Goal: Task Accomplishment & Management: Manage account settings

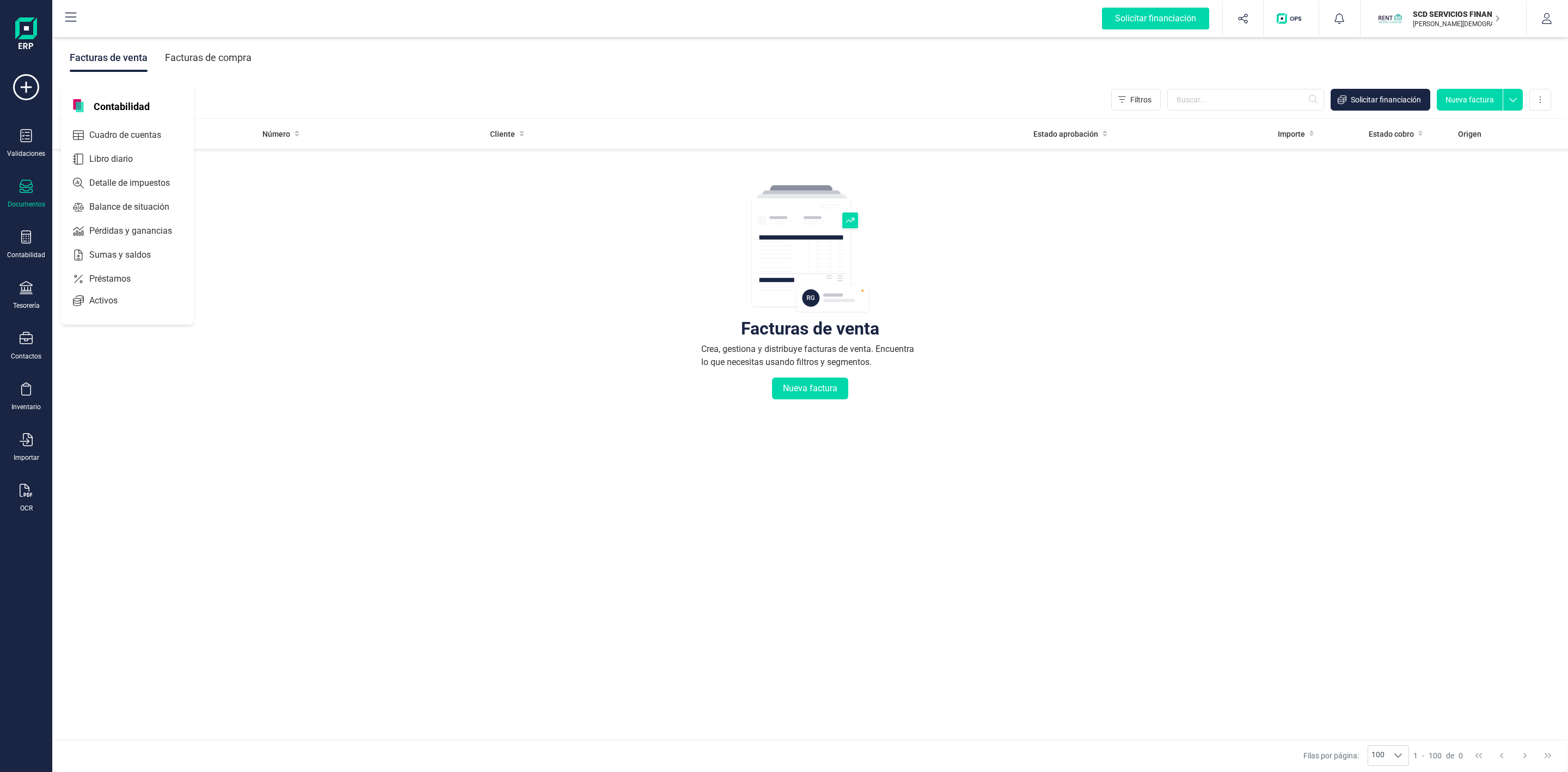
click at [20, 242] on icon at bounding box center [26, 237] width 13 height 13
click at [1205, 103] on input "text" at bounding box center [1245, 100] width 157 height 21
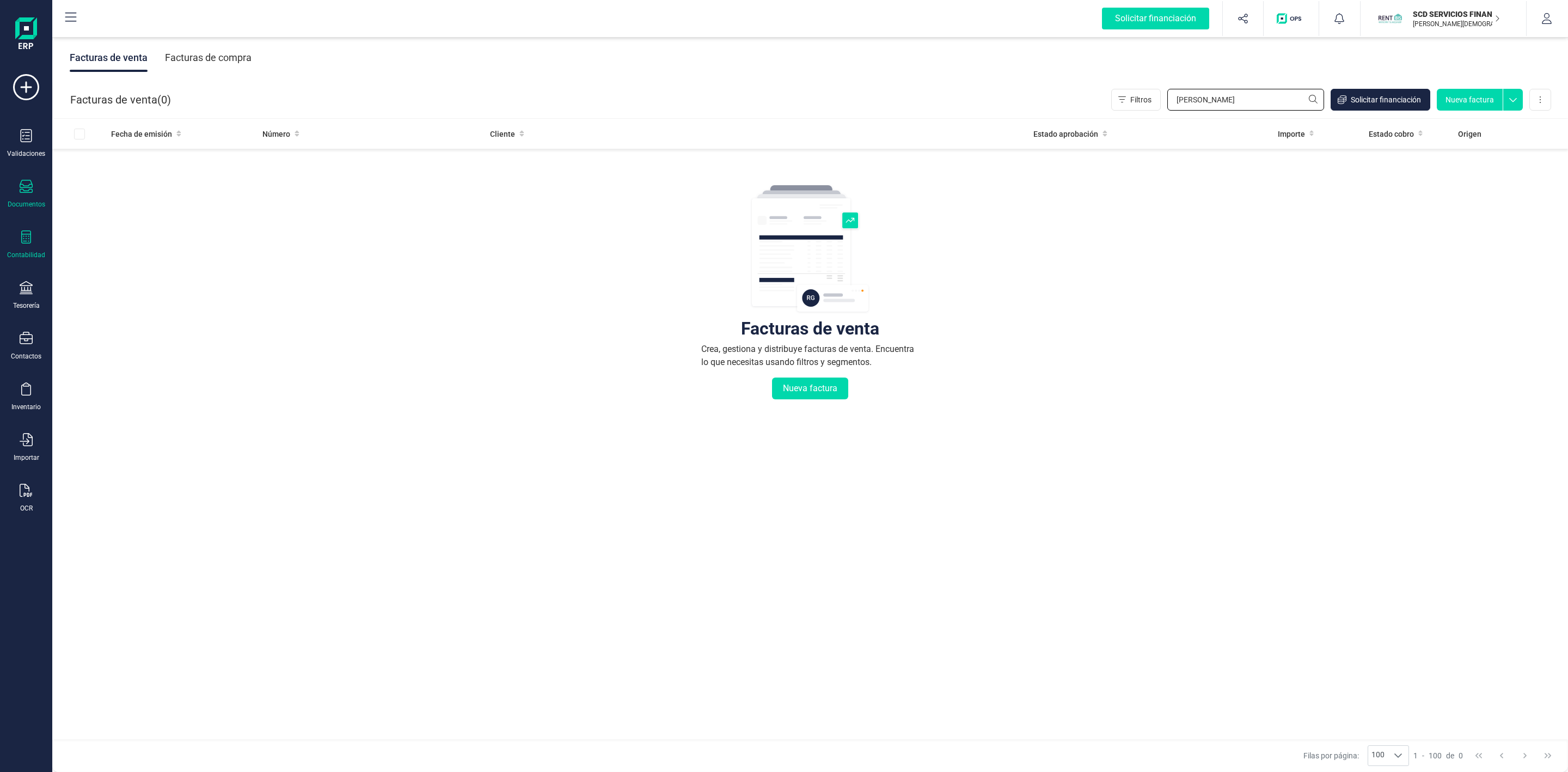
type input "[PERSON_NAME]"
click at [20, 243] on icon at bounding box center [26, 237] width 13 height 13
click at [110, 277] on span "Préstamos" at bounding box center [117, 279] width 65 height 13
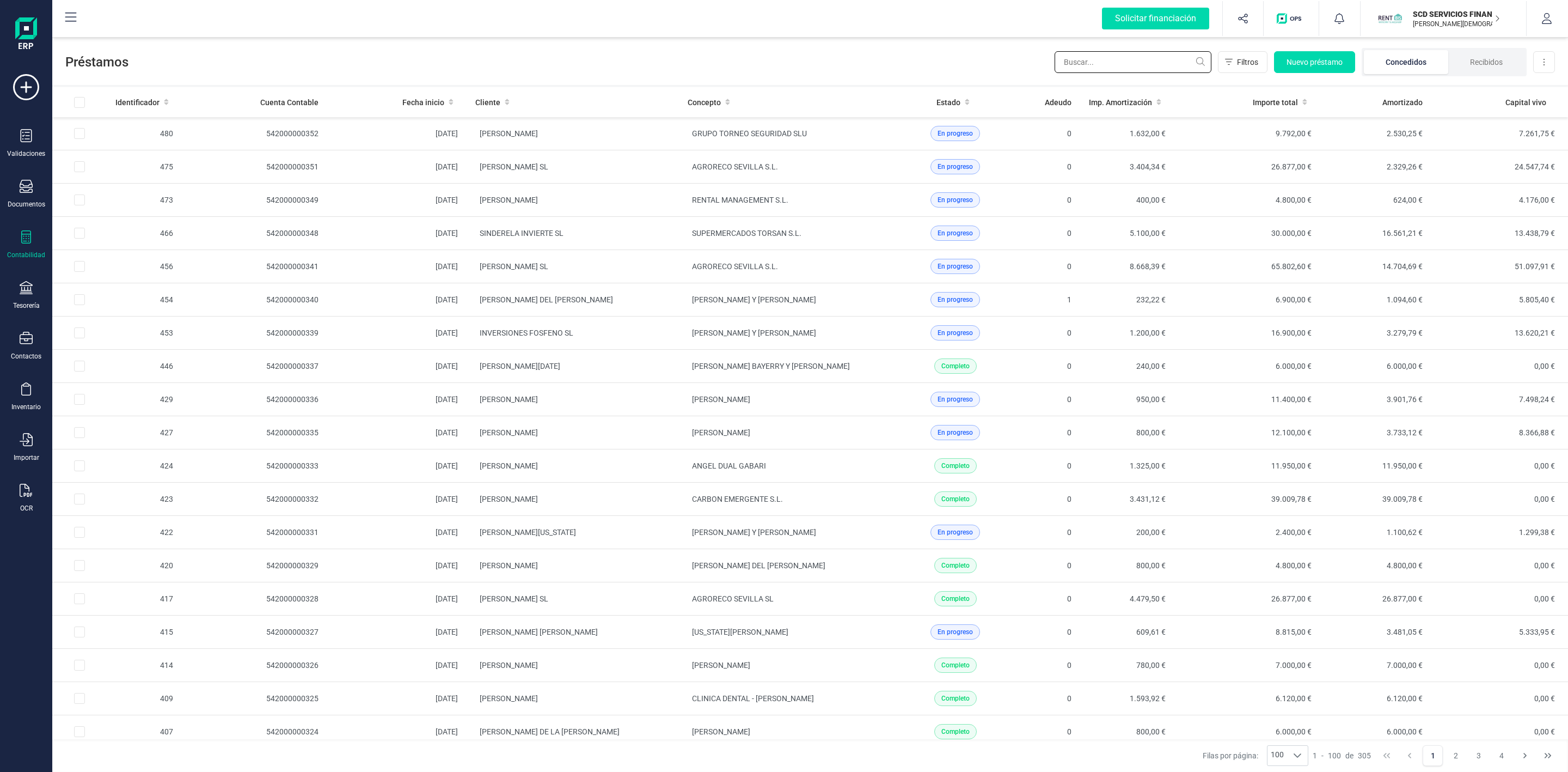
click at [1086, 63] on input "text" at bounding box center [1133, 62] width 157 height 21
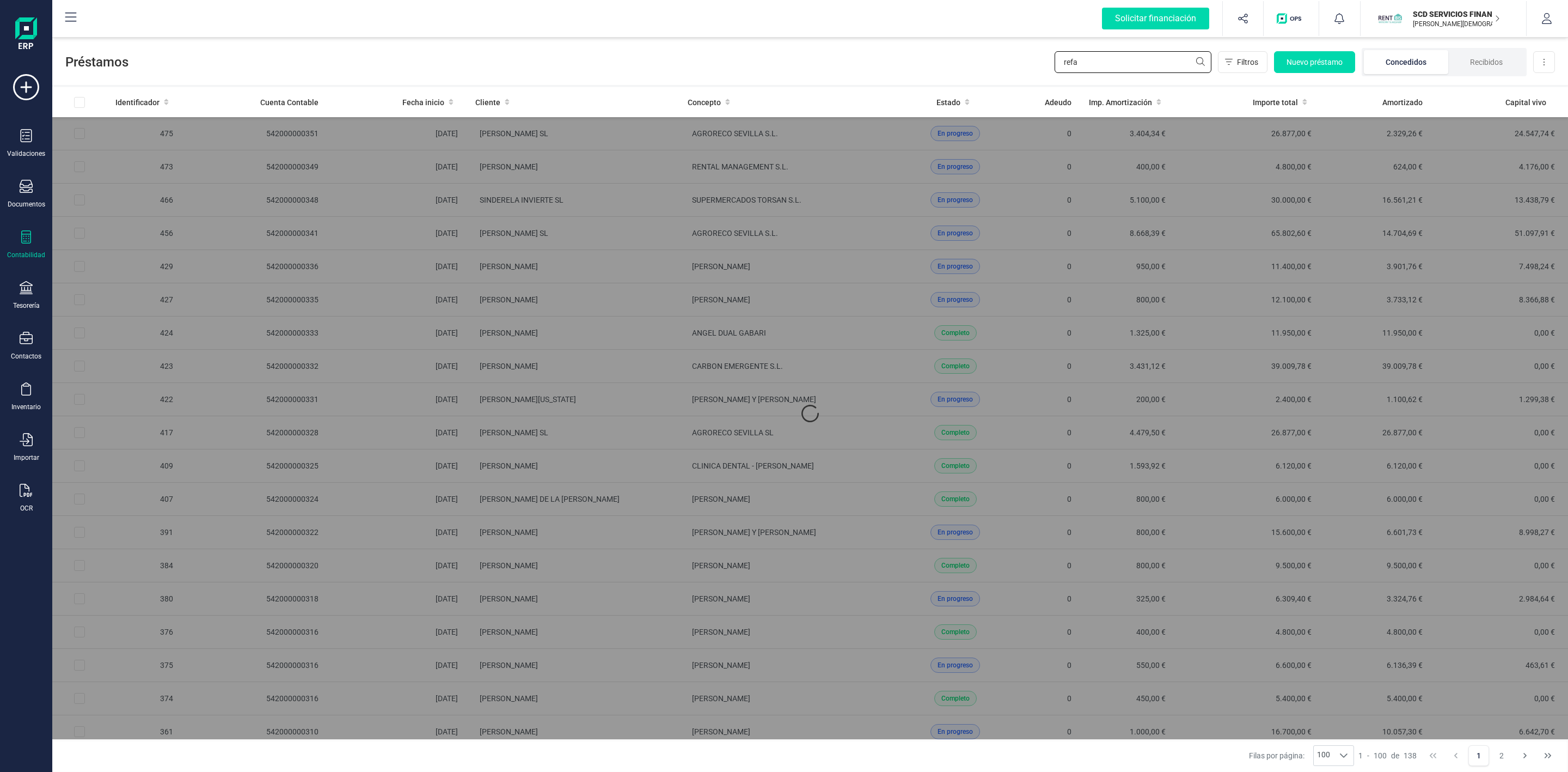
click at [1086, 63] on input "refa" at bounding box center [1133, 62] width 157 height 21
type input "r"
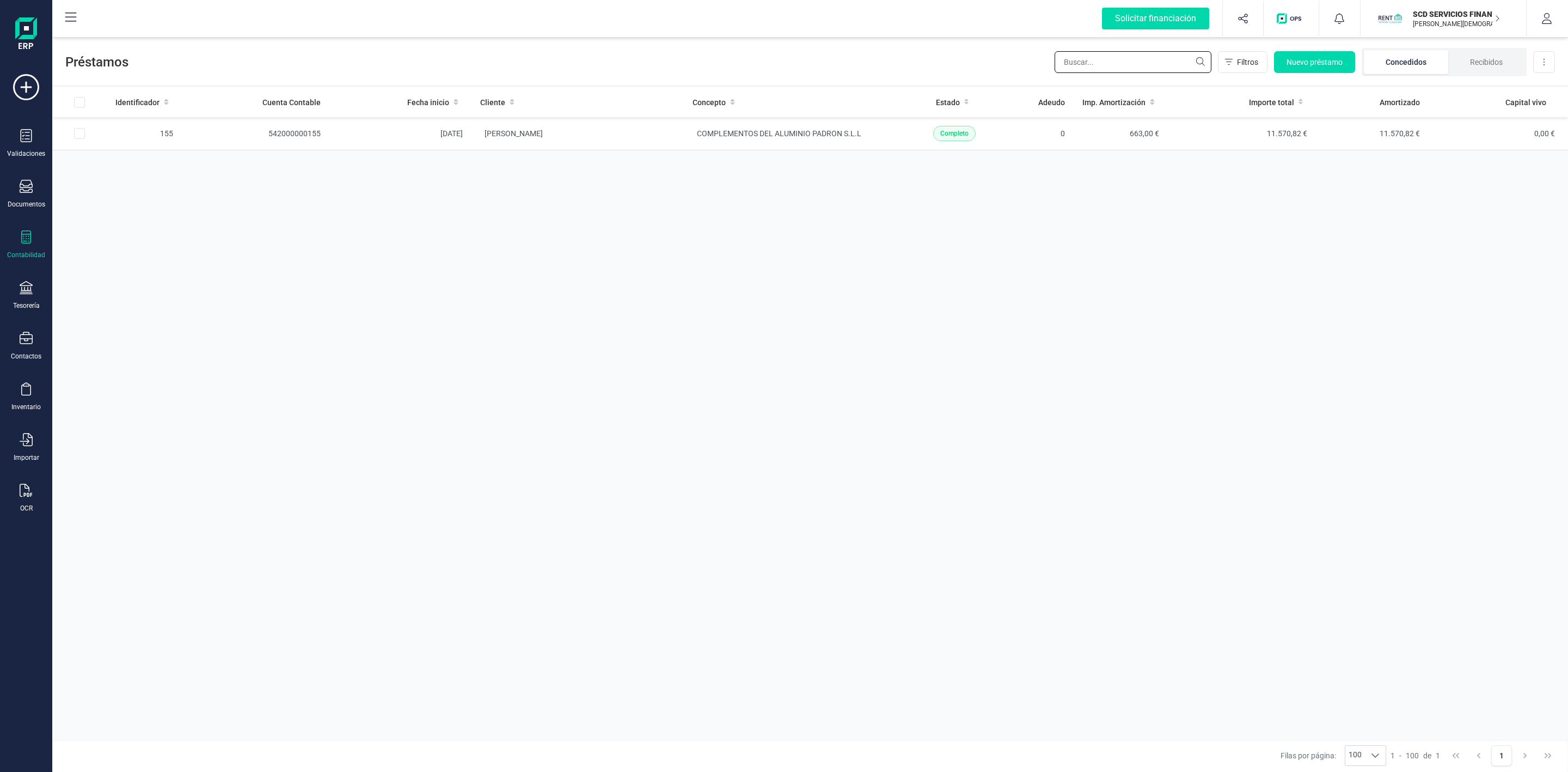
type input "a"
type input "[PERSON_NAME]"
click at [622, 166] on td "[PERSON_NAME]" at bounding box center [572, 167] width 212 height 33
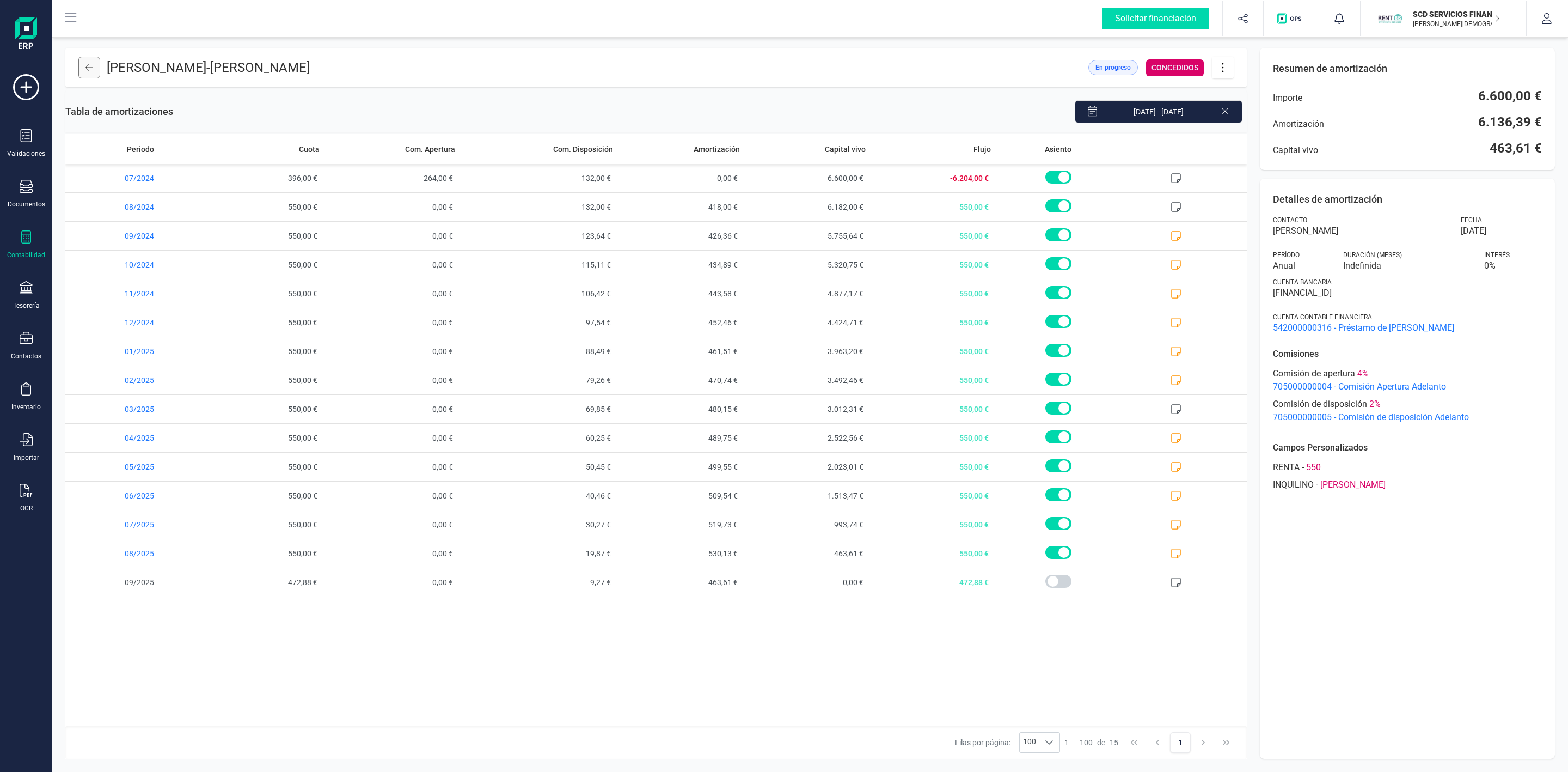
click at [86, 69] on icon at bounding box center [89, 68] width 7 height 9
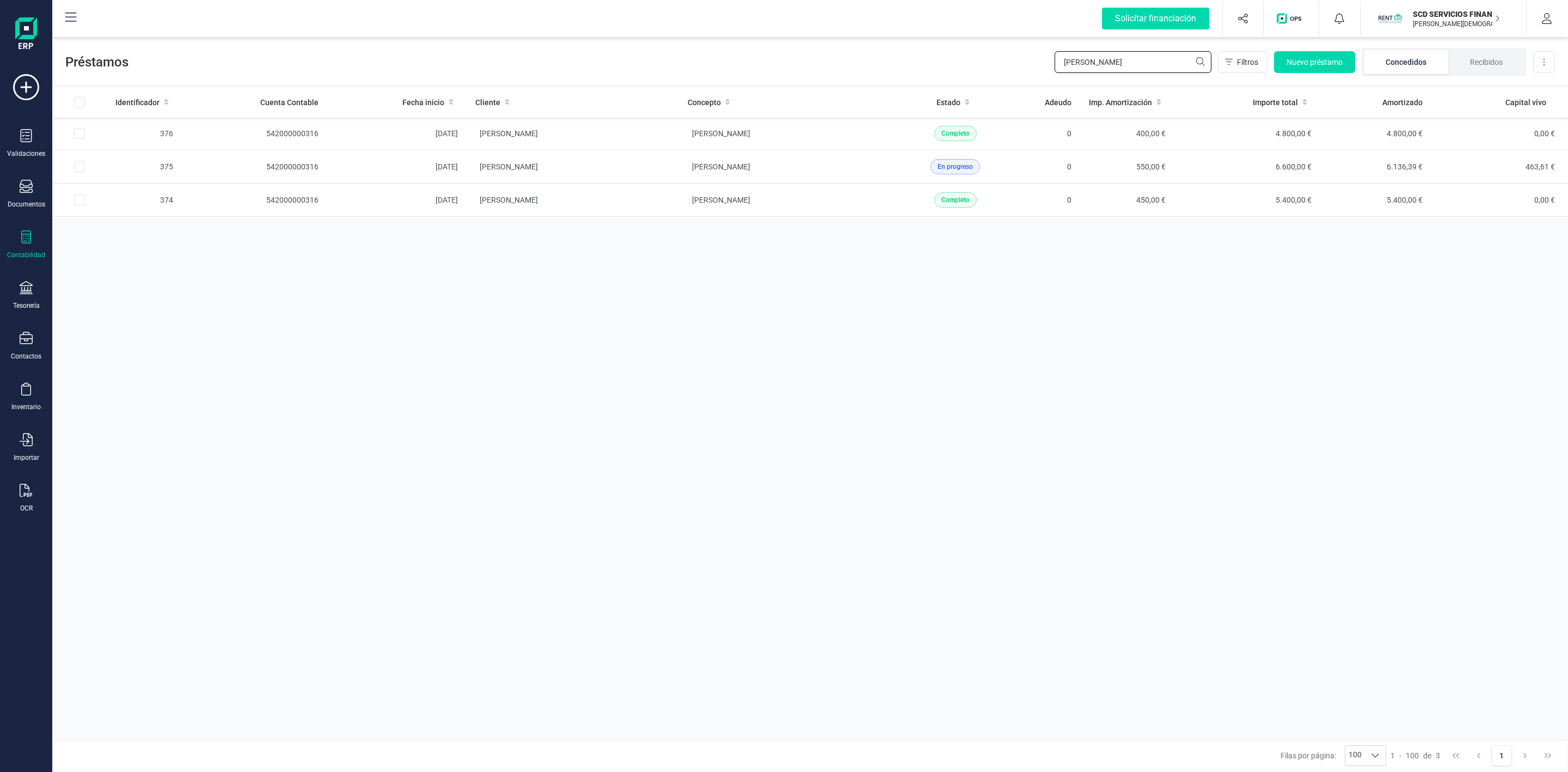
drag, startPoint x: 1131, startPoint y: 64, endPoint x: 922, endPoint y: 57, distance: 209.1
click at [925, 58] on div "Préstamos [PERSON_NAME] fe Filtros Nuevo préstamo Concedidos Recibidos Descarga…" at bounding box center [810, 59] width 1515 height 50
type input "[PERSON_NAME]"
click at [622, 250] on td "[PERSON_NAME]" at bounding box center [572, 234] width 212 height 33
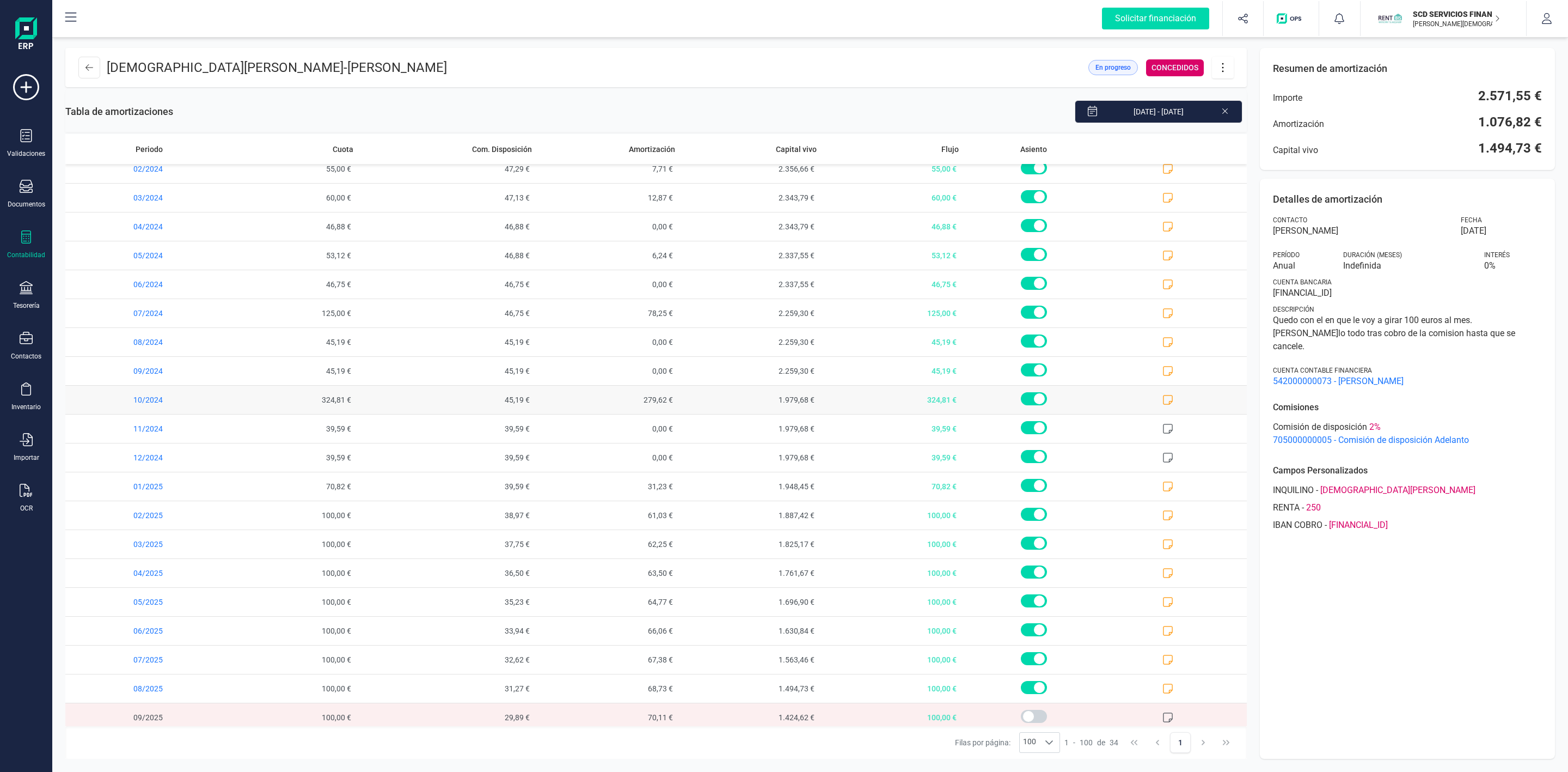
scroll to position [428, 0]
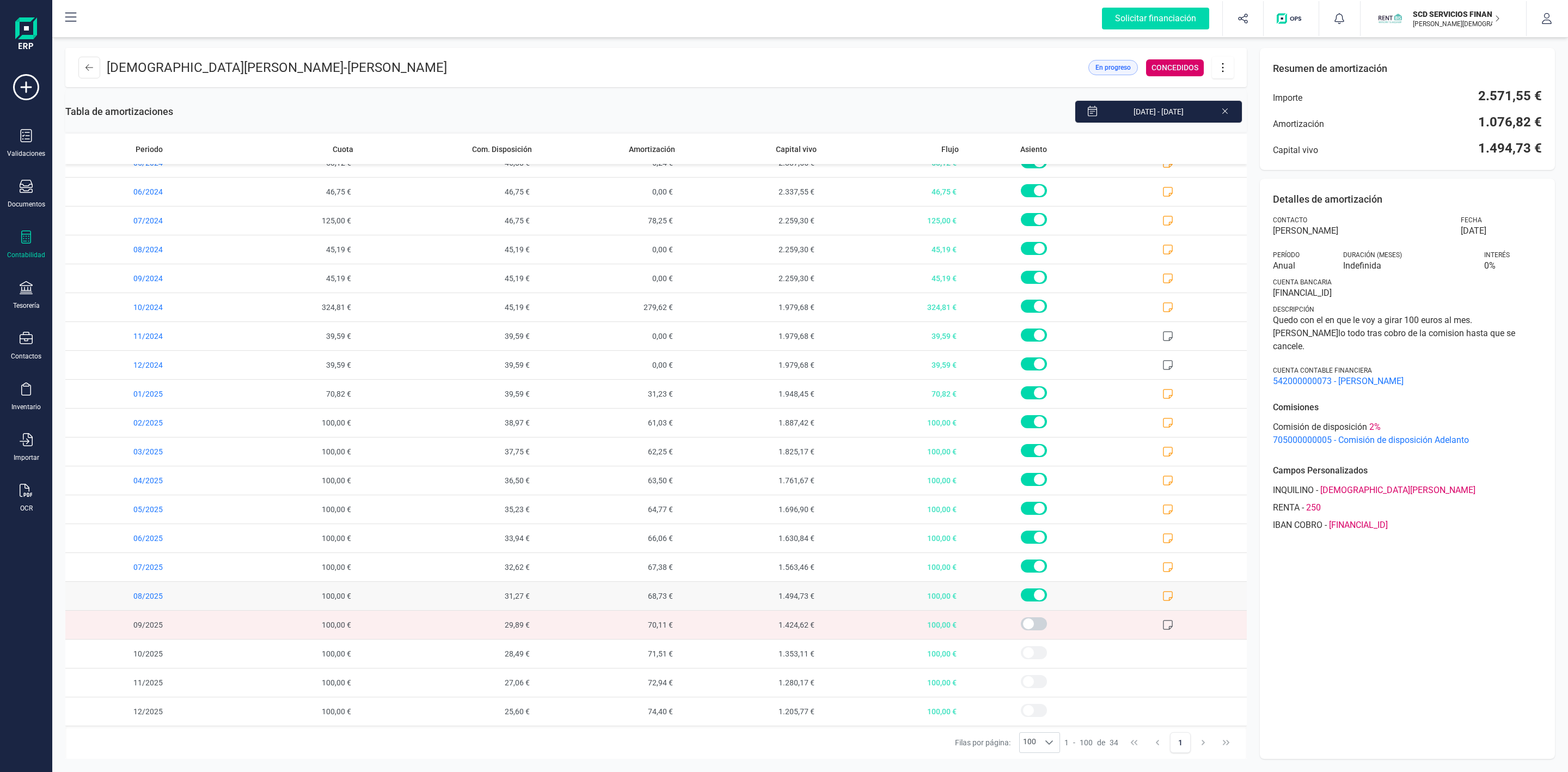
click at [1162, 599] on icon at bounding box center [1167, 595] width 11 height 11
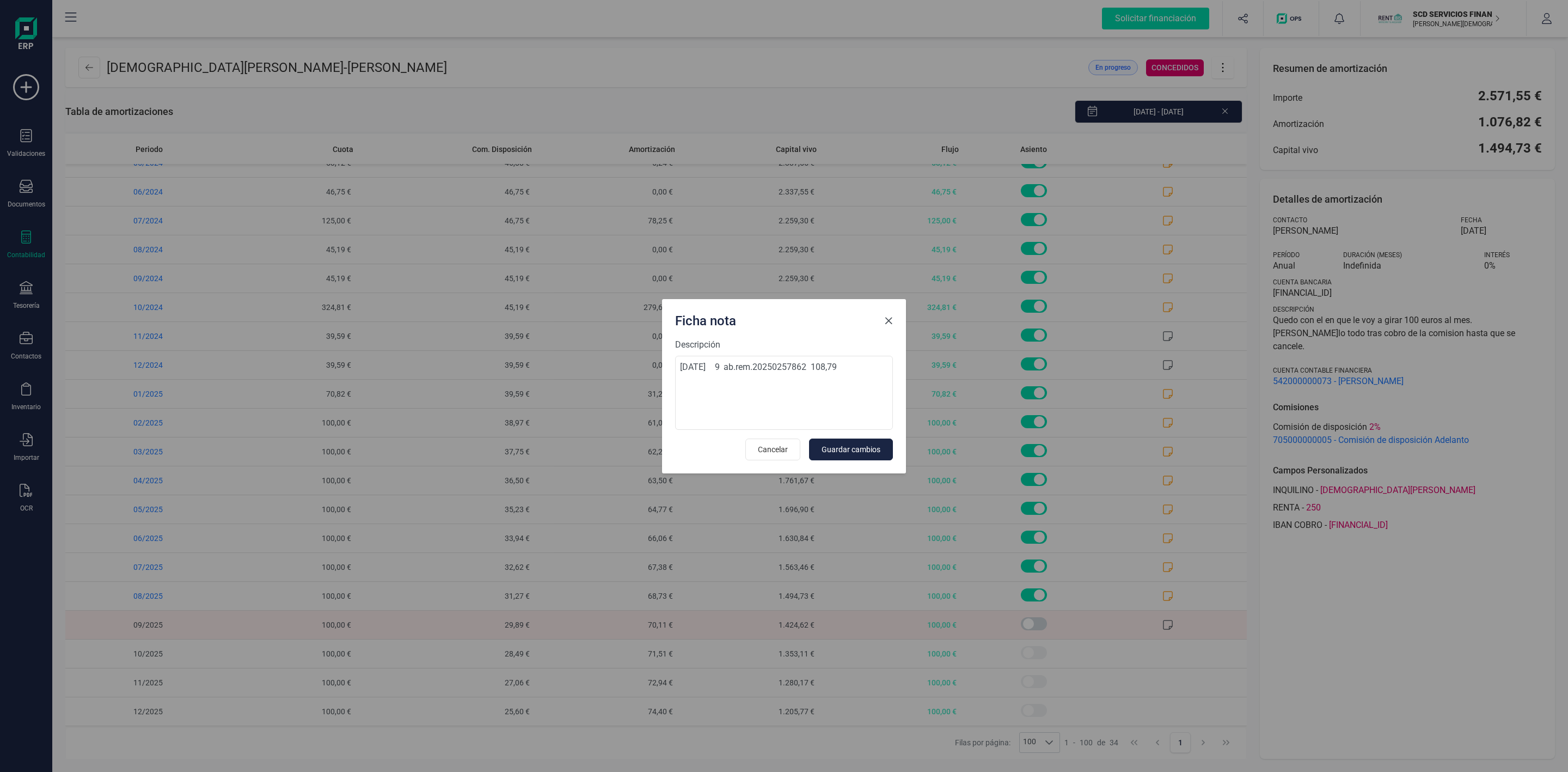
click at [885, 320] on span "Close" at bounding box center [888, 320] width 9 height 9
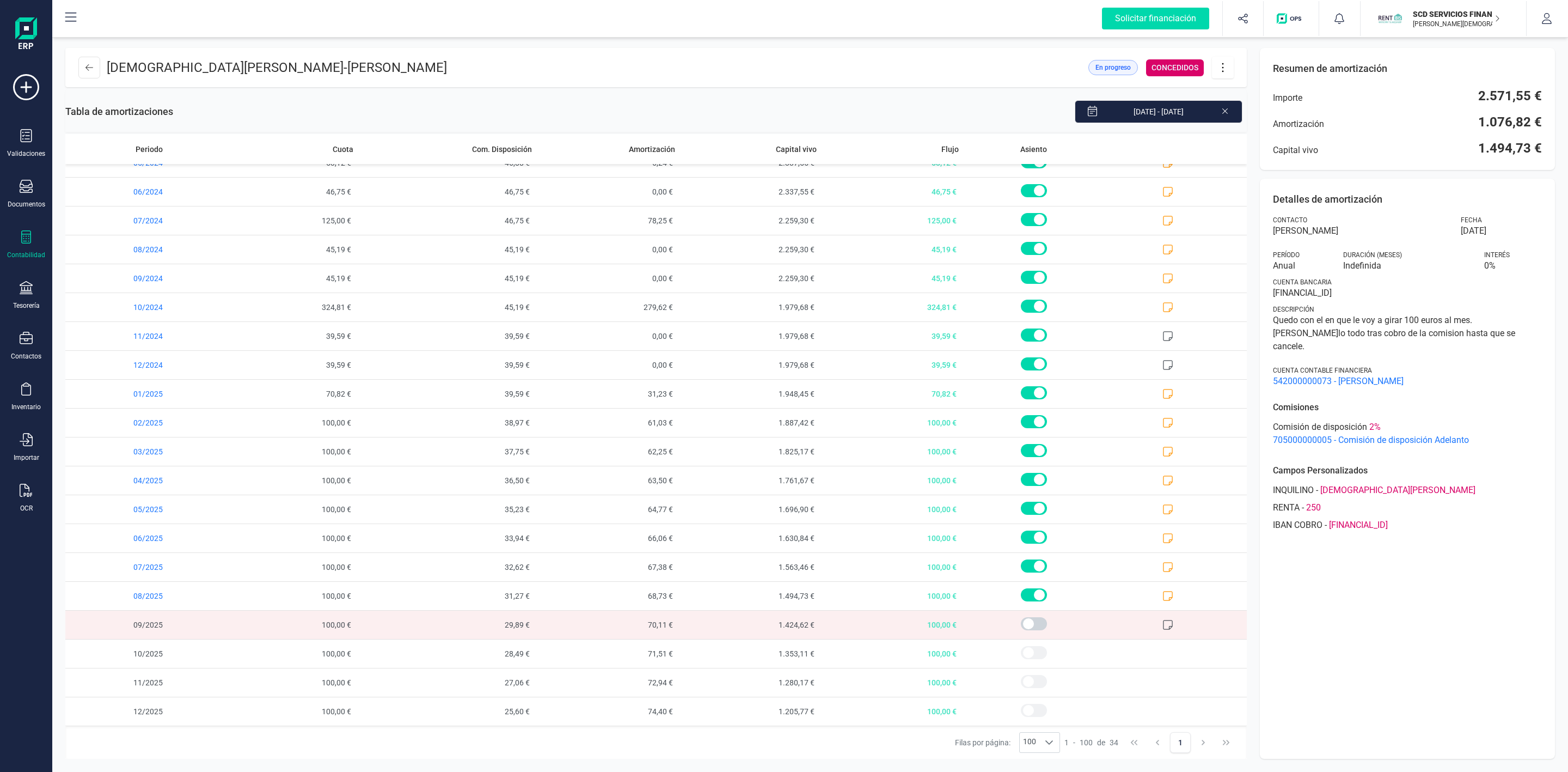
click at [1226, 110] on icon at bounding box center [1225, 110] width 9 height 11
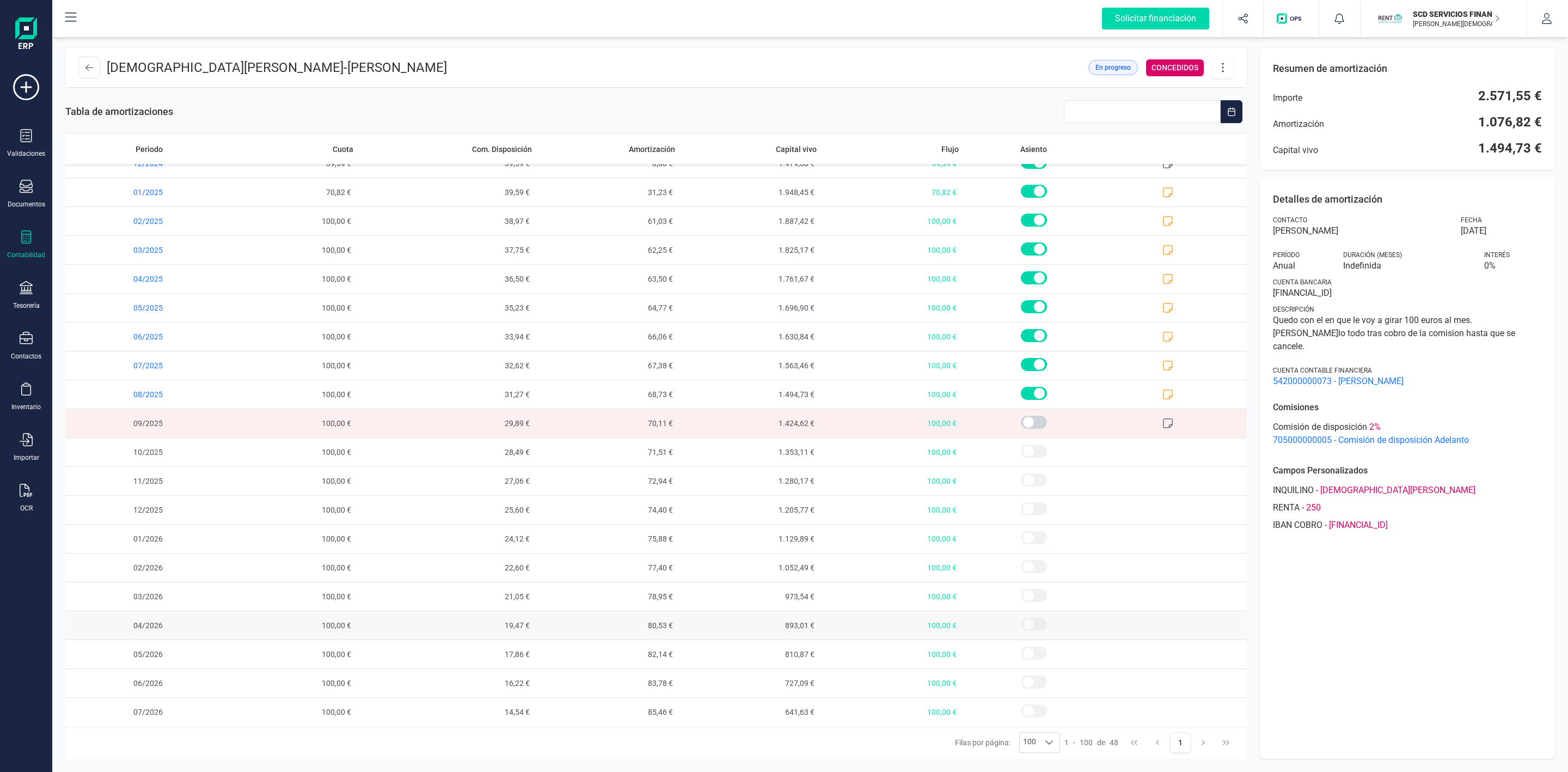
scroll to position [836, 0]
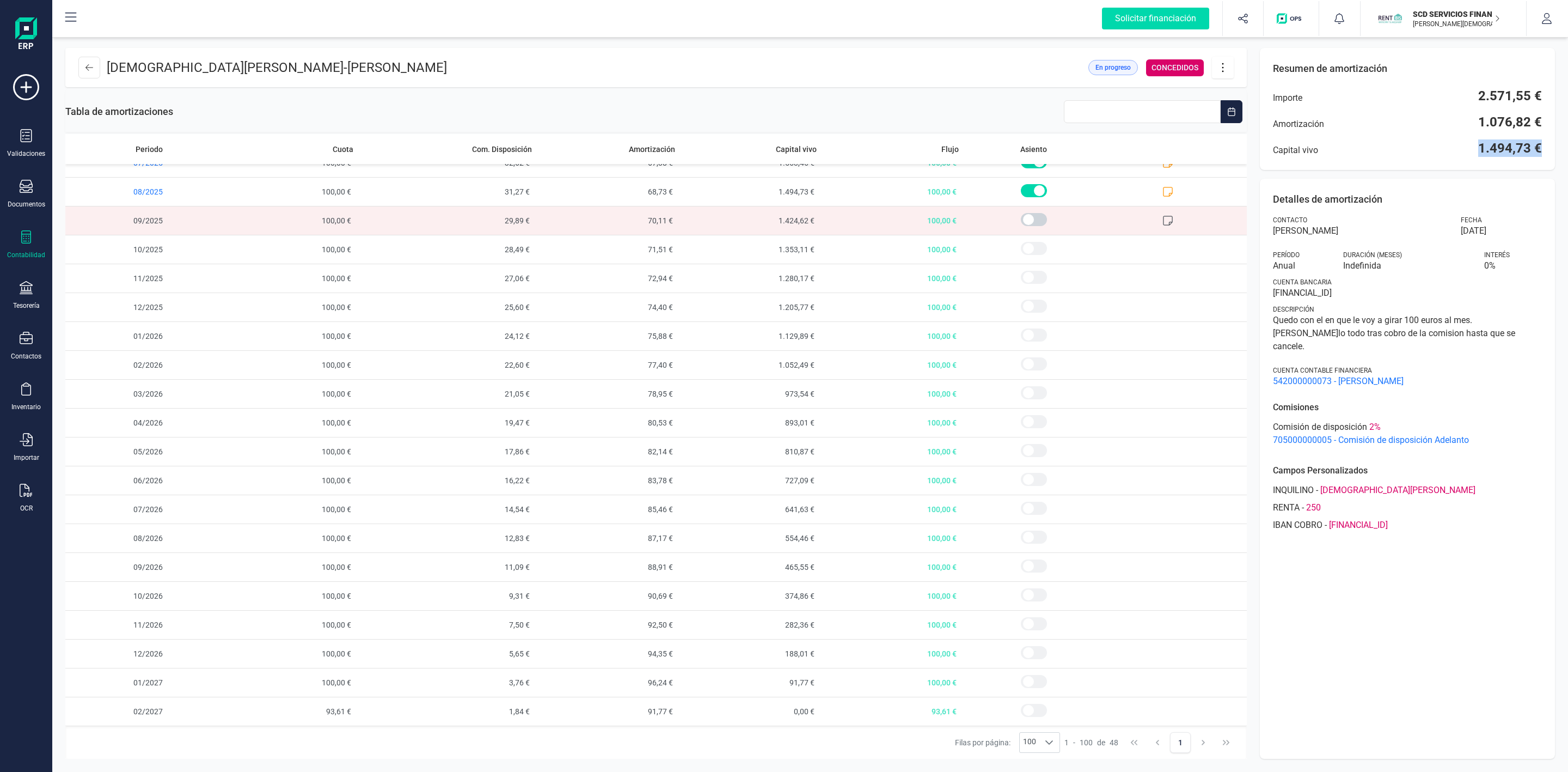
drag, startPoint x: 1475, startPoint y: 147, endPoint x: 1563, endPoint y: 145, distance: 88.0
click at [1563, 145] on div "[DEMOGRAPHIC_DATA][PERSON_NAME] - [PERSON_NAME] En progreso CONCEDIDOS Tabla de…" at bounding box center [810, 403] width 1515 height 736
click at [1481, 150] on span "1.494,73 €" at bounding box center [1509, 148] width 64 height 17
click at [1490, 147] on span "1.494,73 €" at bounding box center [1509, 148] width 64 height 17
click at [1515, 145] on span "1.494,73 €" at bounding box center [1509, 148] width 64 height 17
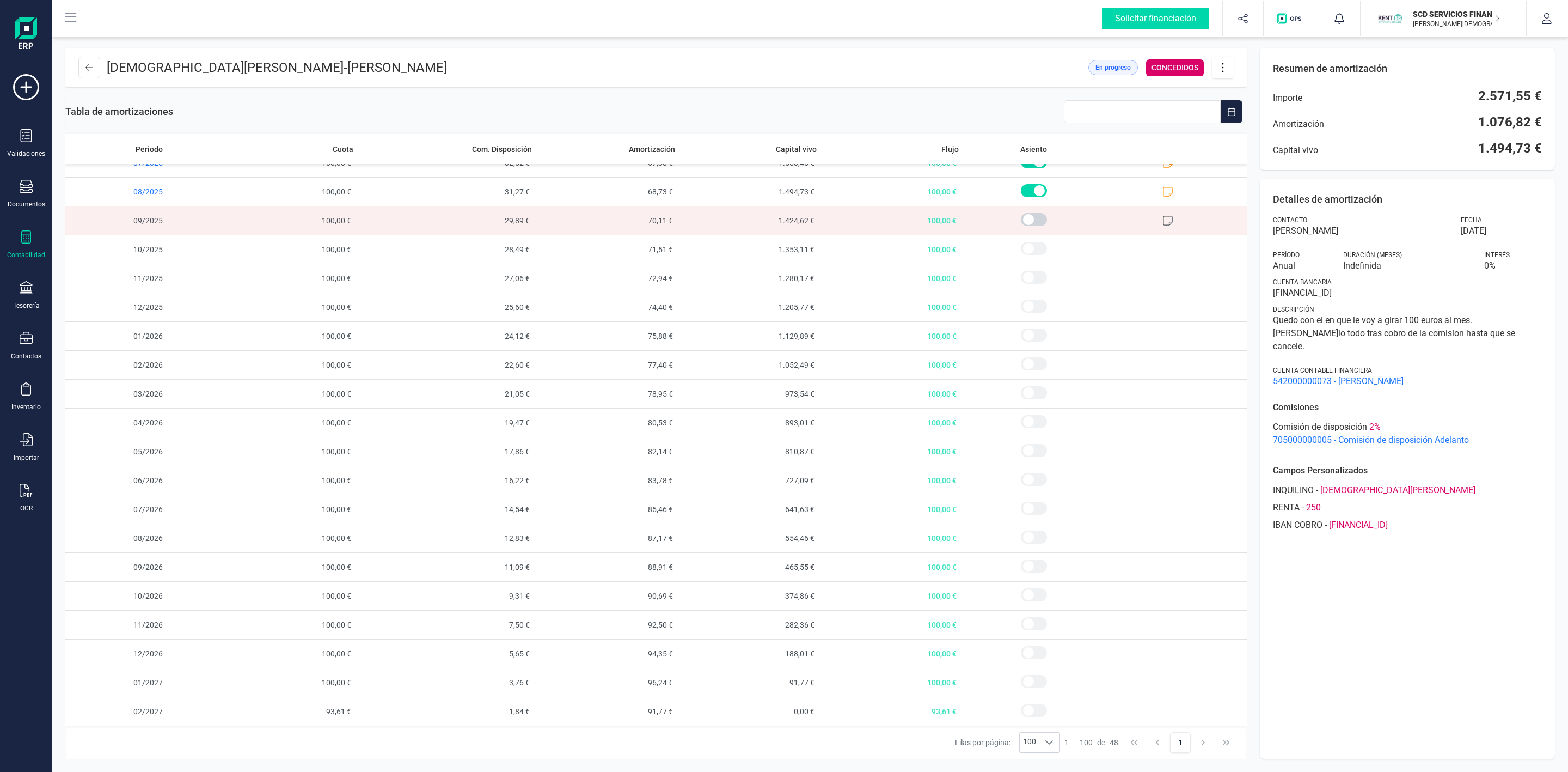
click at [1542, 146] on div "Resumen de amortización Importe 2.571,55 € Amortización 1.076,82 € Capital vivo…" at bounding box center [1406, 109] width 295 height 122
drag, startPoint x: 1480, startPoint y: 149, endPoint x: 1537, endPoint y: 147, distance: 57.0
click at [1537, 147] on span "1.494,73 €" at bounding box center [1509, 148] width 64 height 17
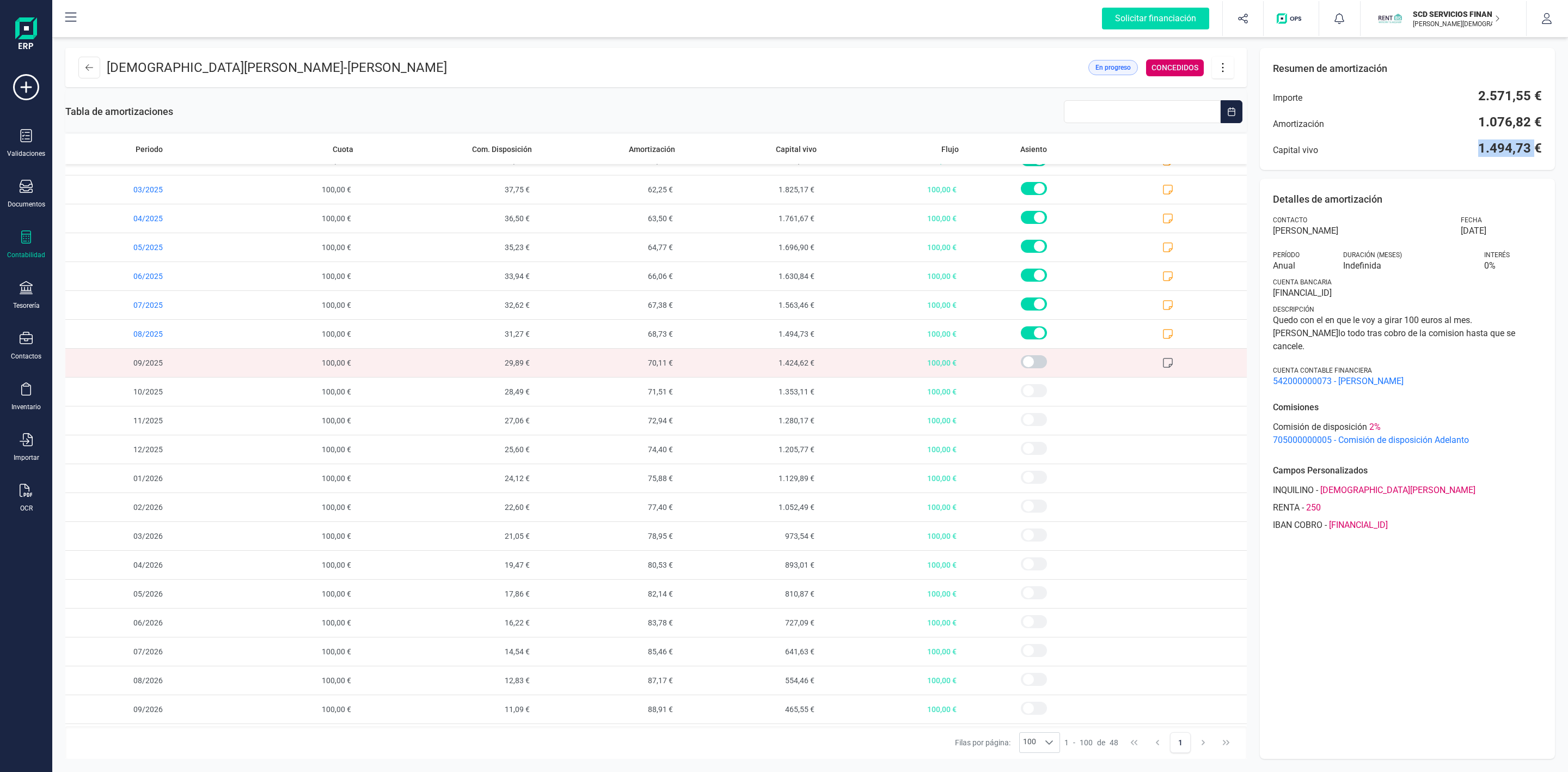
scroll to position [509, 0]
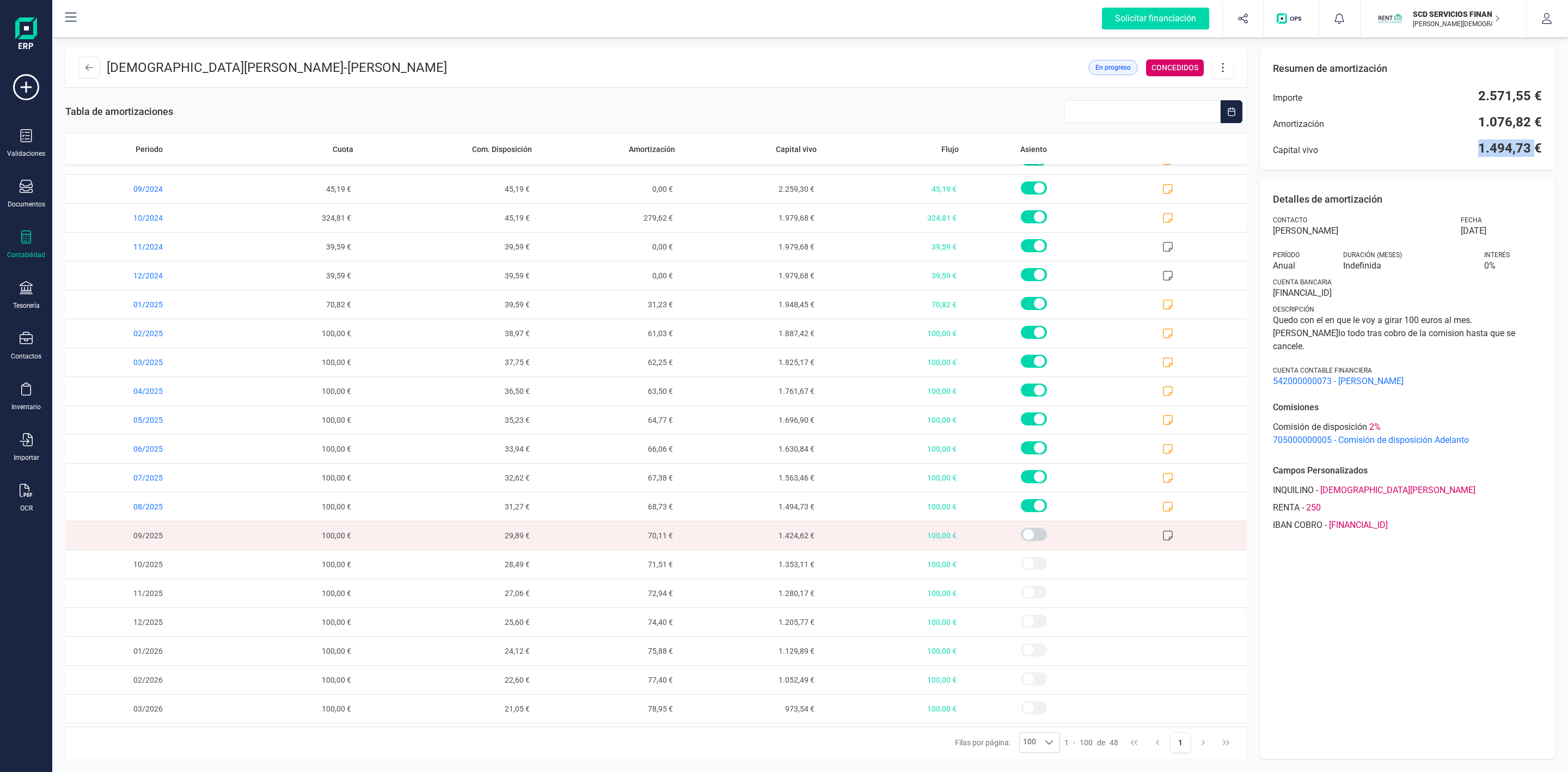
click at [1226, 72] on icon at bounding box center [1222, 68] width 21 height 12
drag, startPoint x: 1256, startPoint y: 103, endPoint x: 1251, endPoint y: 123, distance: 20.6
click at [1256, 103] on span "Editar préstamo" at bounding box center [1283, 100] width 100 height 9
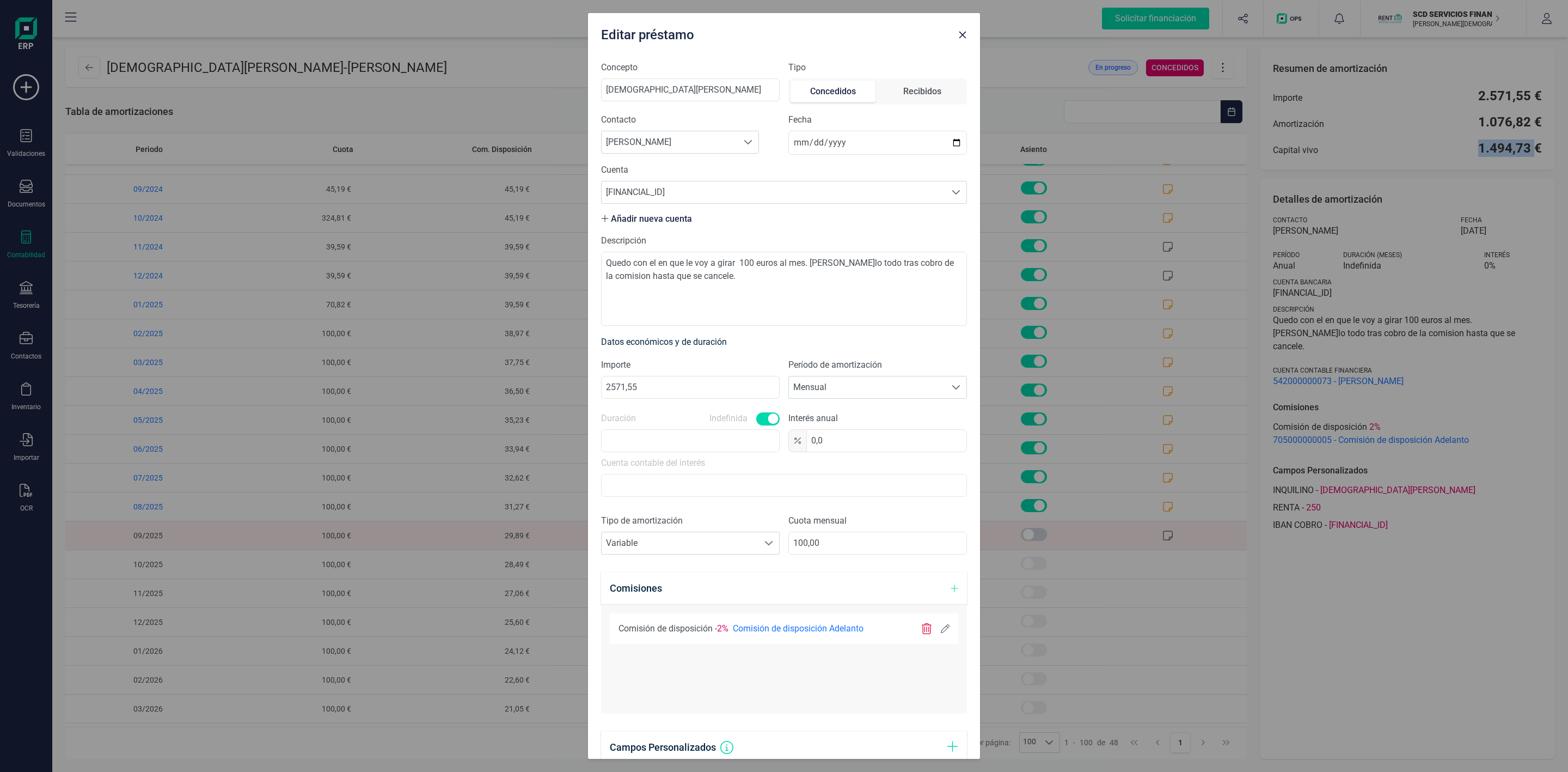
scroll to position [163, 0]
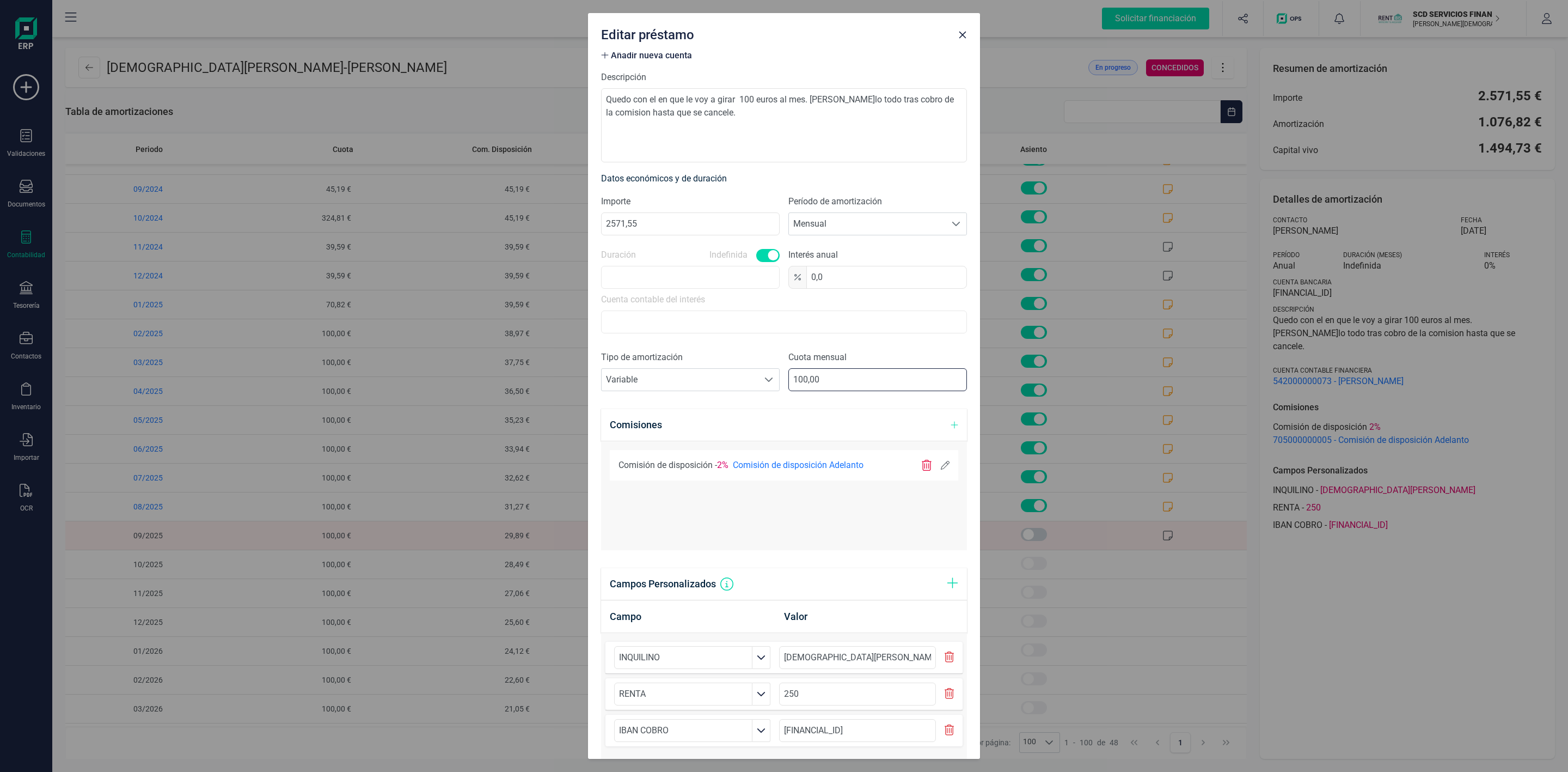
click at [799, 383] on input "100,00" at bounding box center [877, 380] width 178 height 23
type input "170,00"
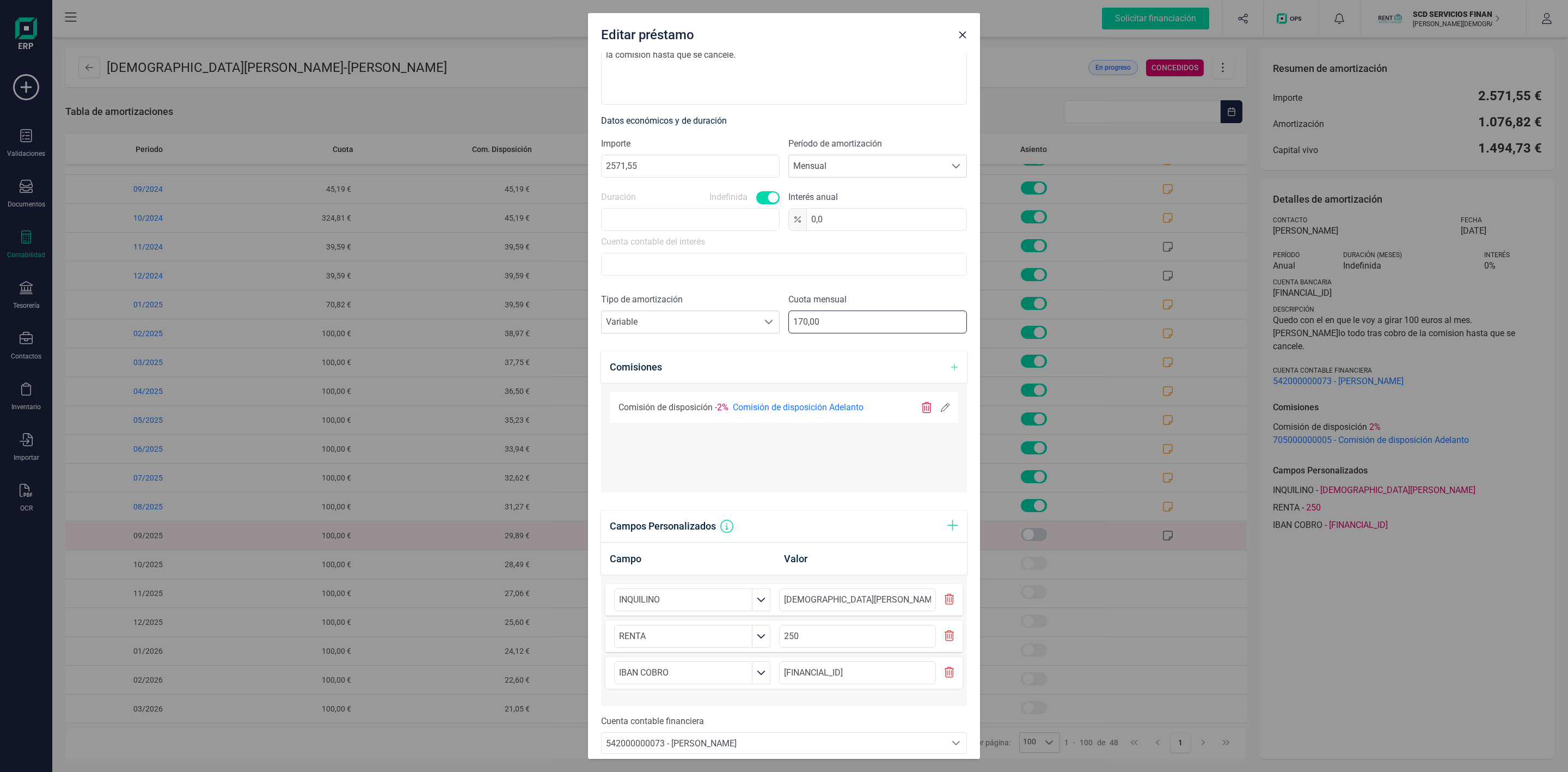
scroll to position [271, 0]
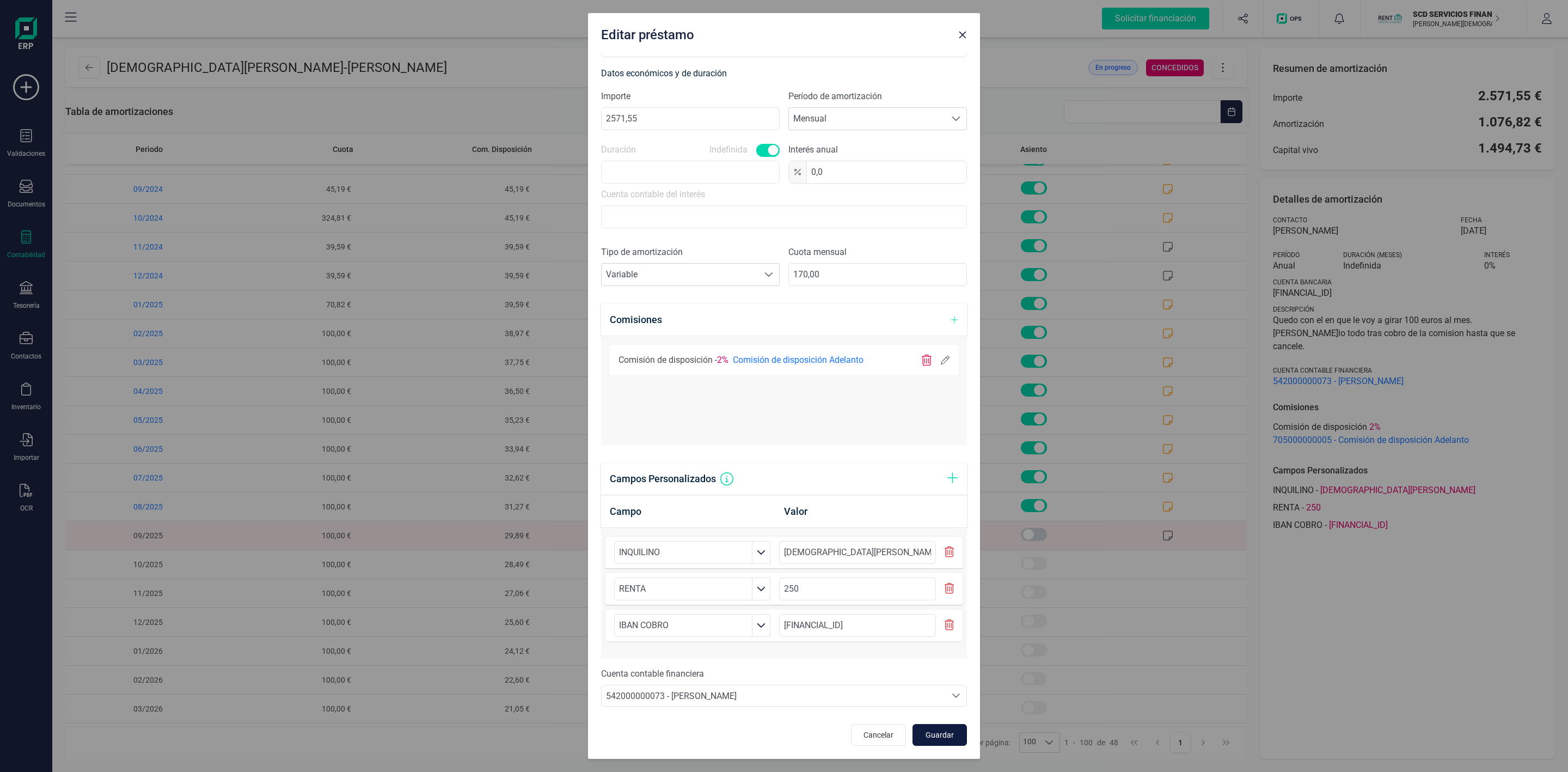
click at [923, 741] on button "Guardar" at bounding box center [939, 735] width 54 height 21
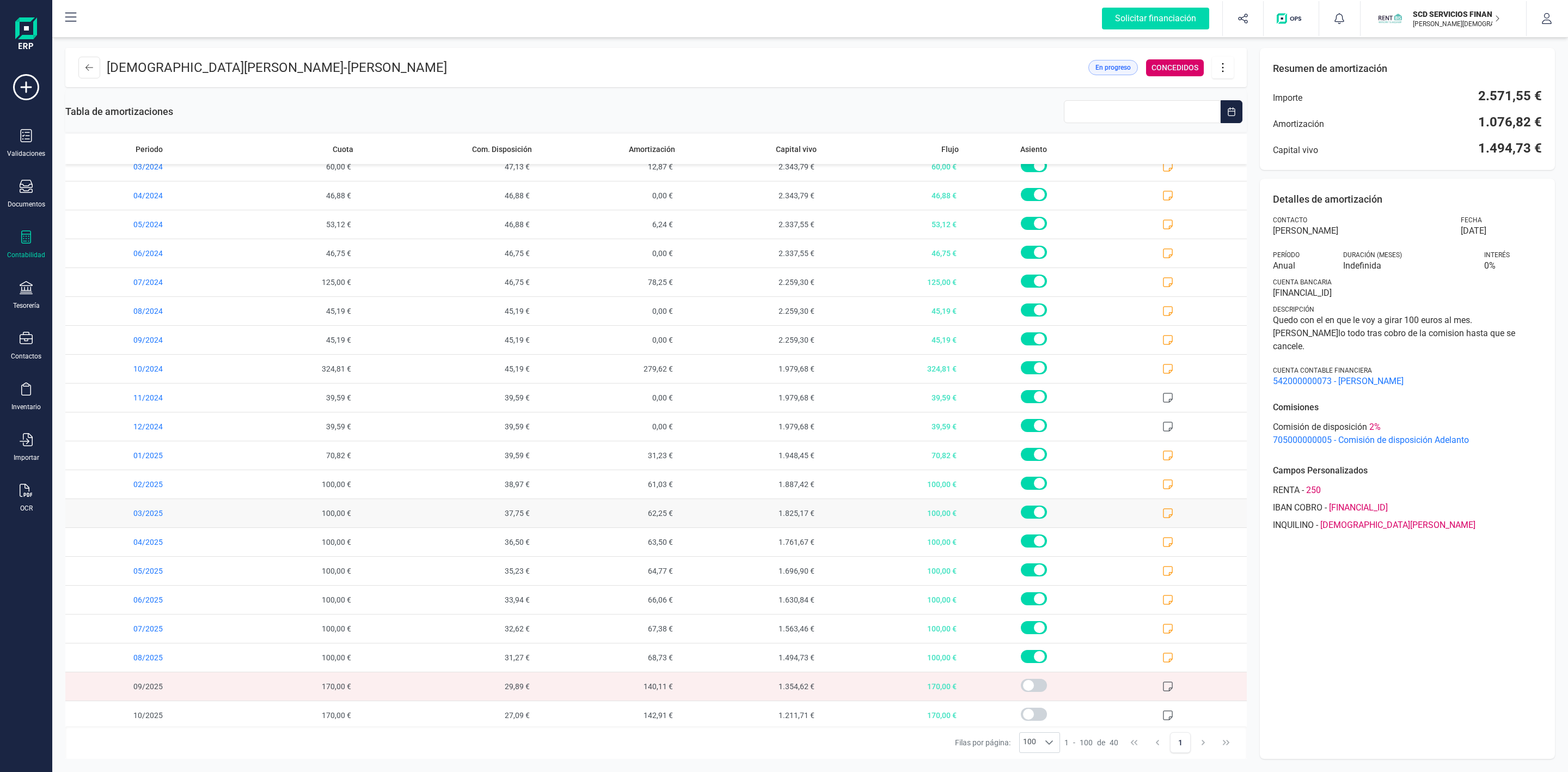
scroll to position [113, 0]
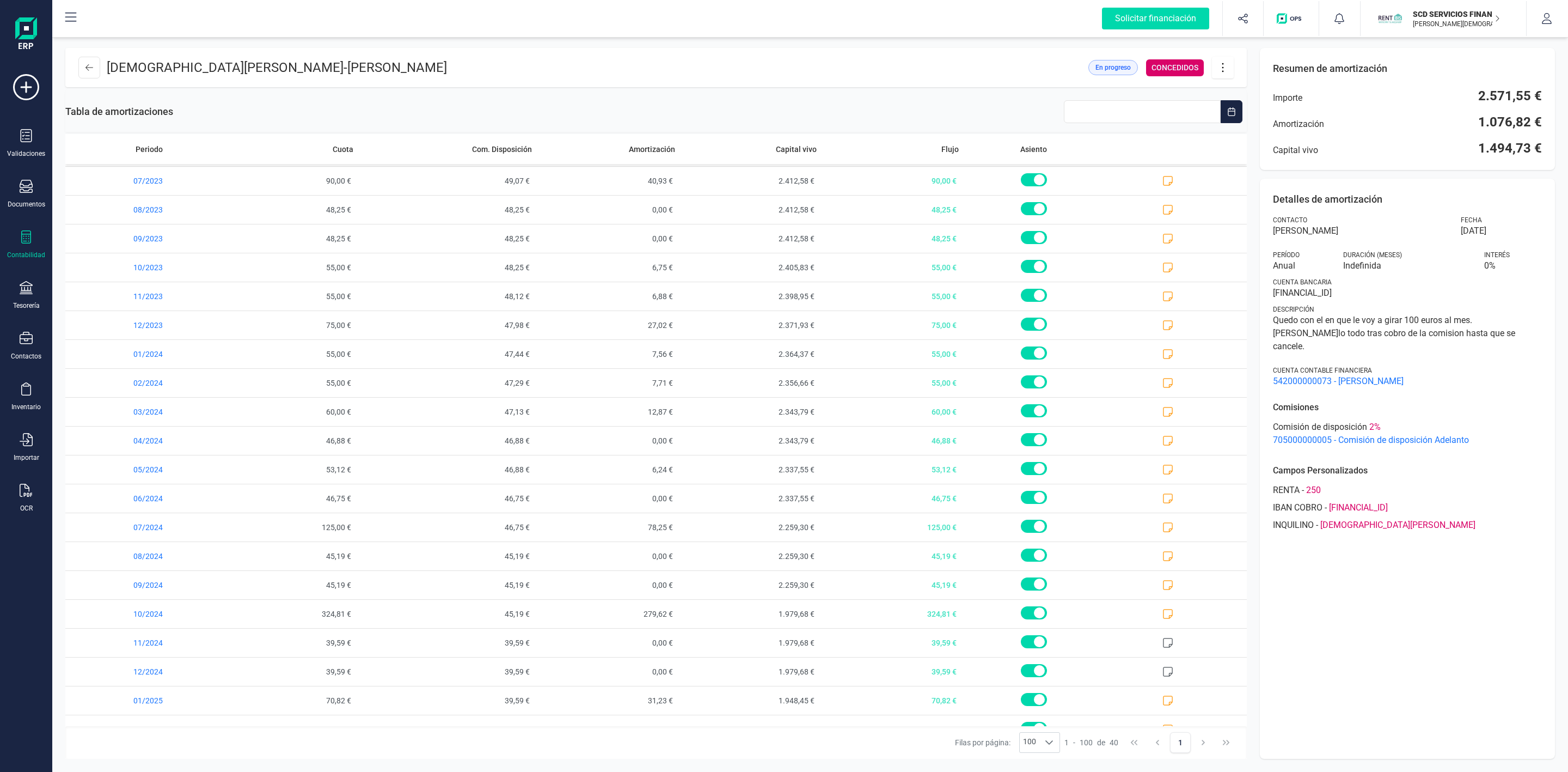
click at [1226, 66] on icon at bounding box center [1222, 68] width 21 height 12
click at [1278, 103] on span "Editar préstamo" at bounding box center [1283, 100] width 100 height 9
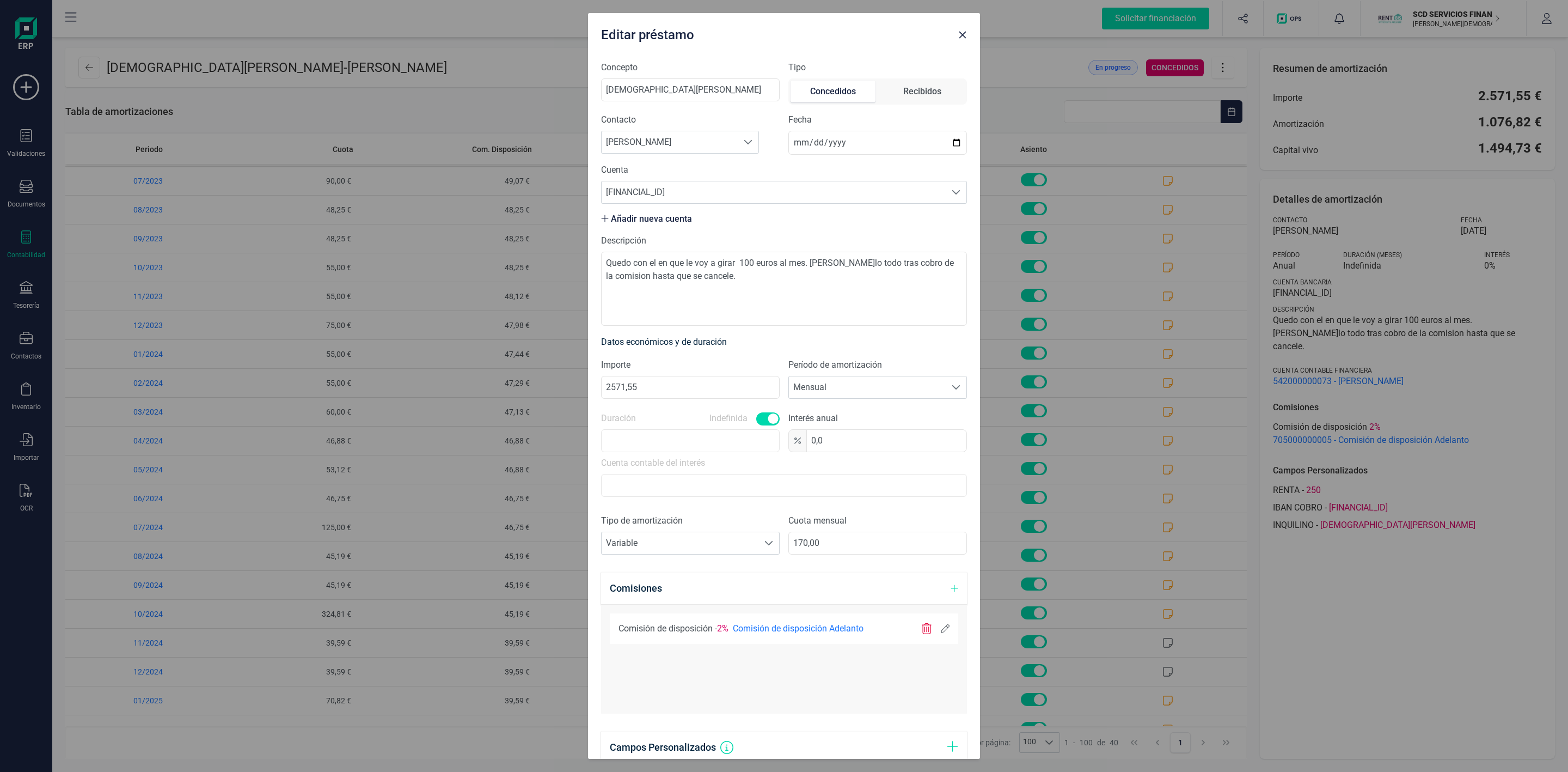
click at [961, 31] on icon "button" at bounding box center [962, 35] width 9 height 9
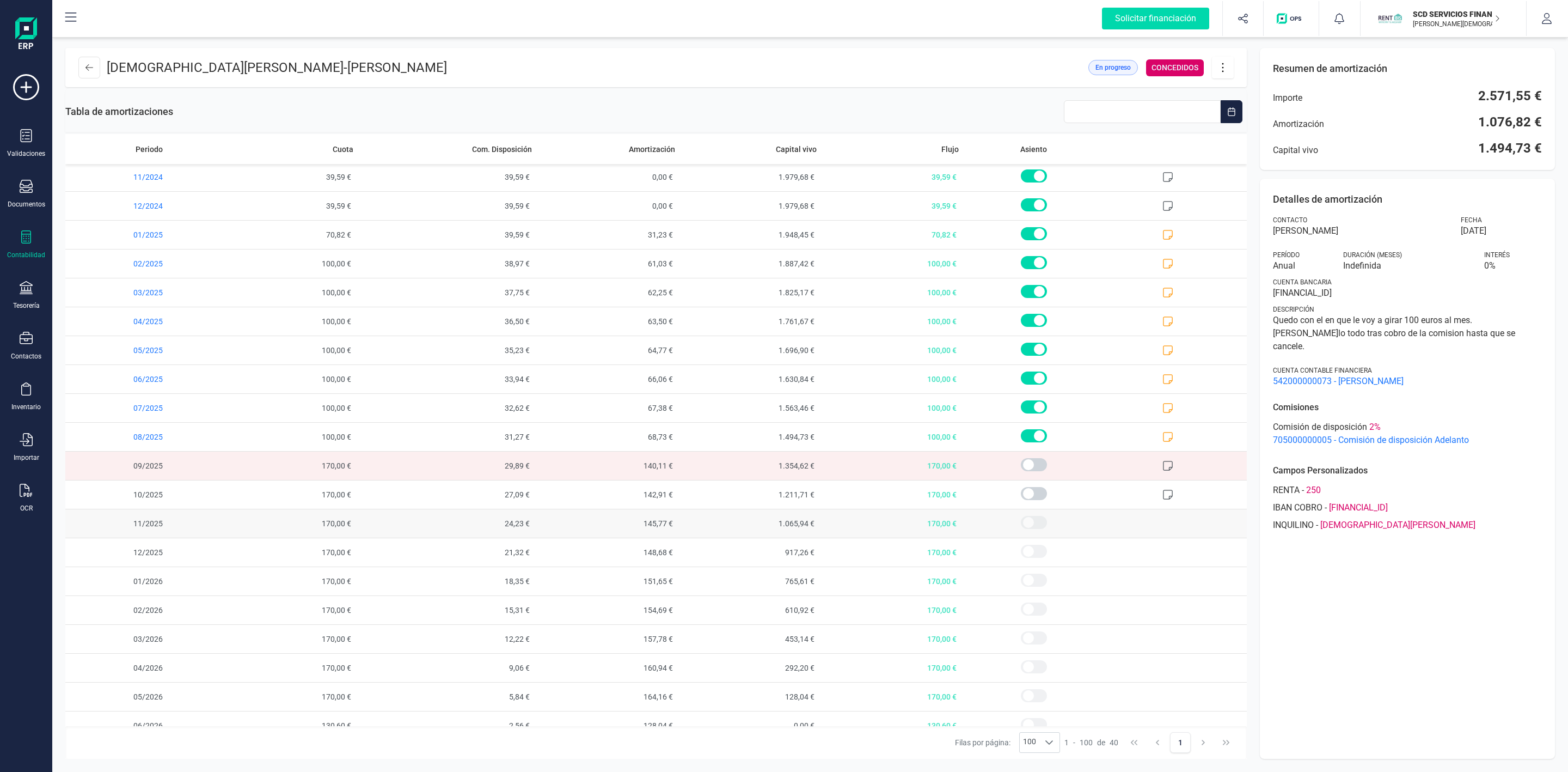
scroll to position [603, 0]
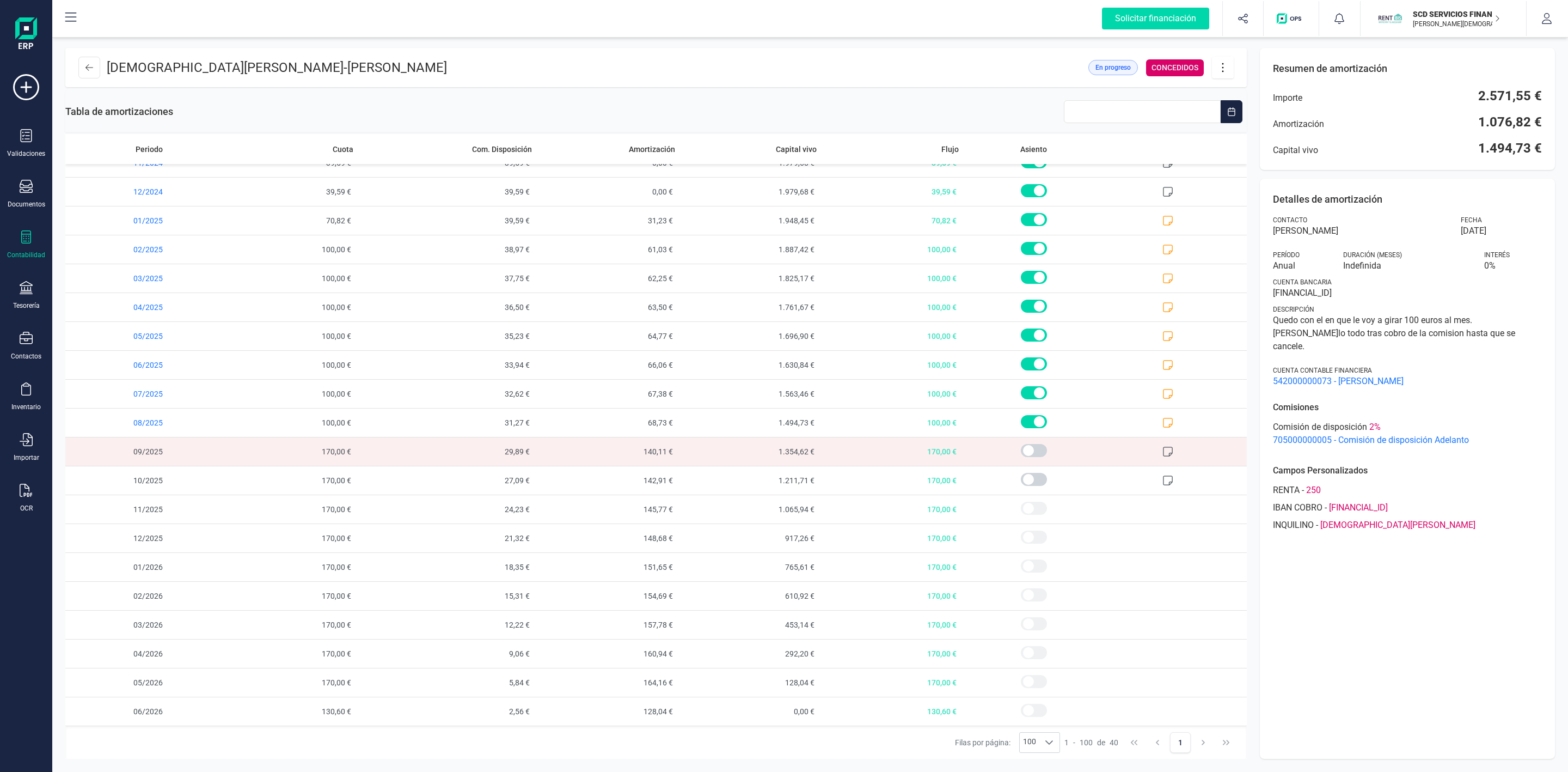
click at [1216, 71] on icon at bounding box center [1222, 68] width 21 height 12
click at [1258, 97] on span "Editar préstamo" at bounding box center [1283, 100] width 100 height 9
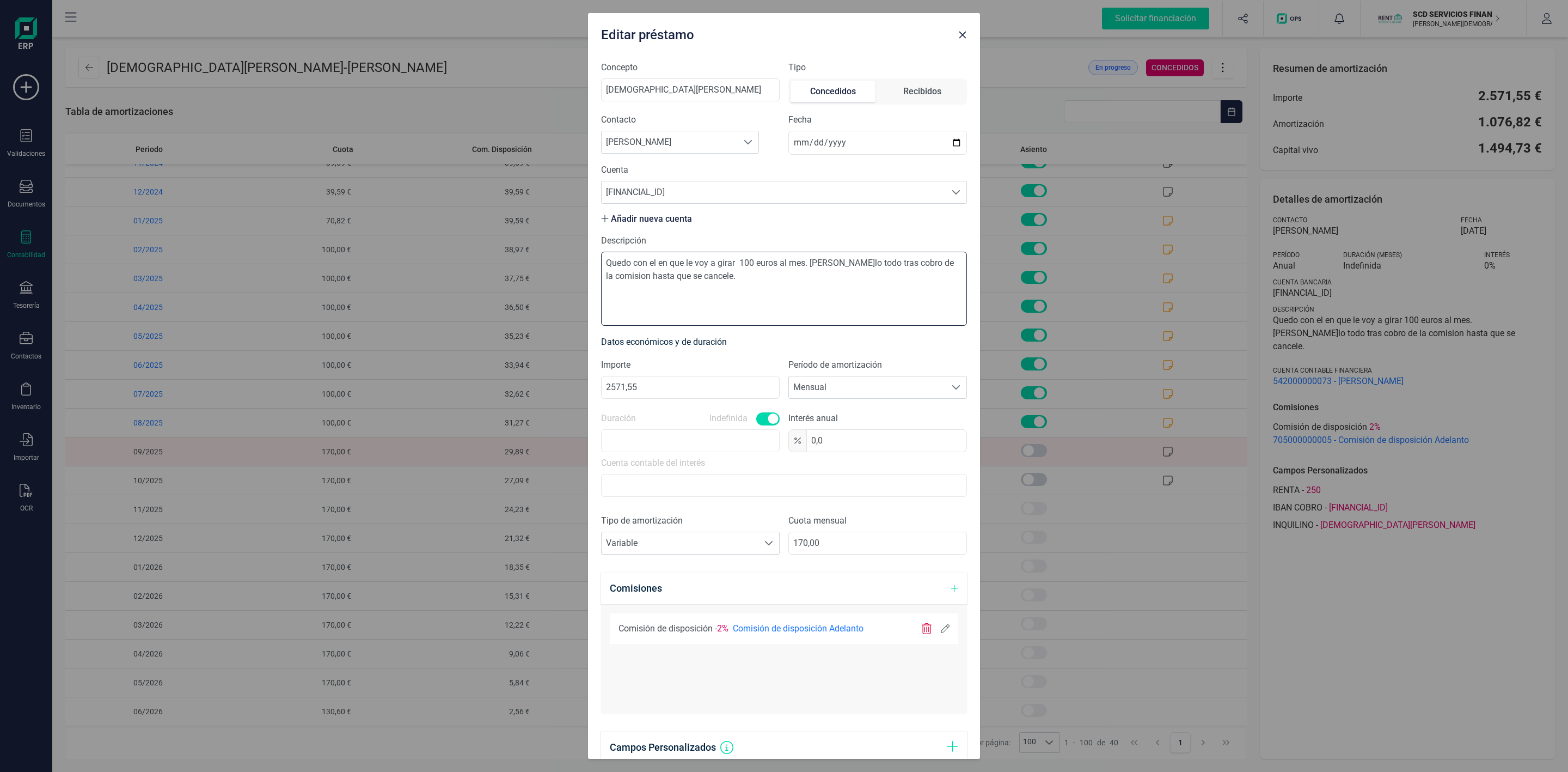
click at [750, 263] on textarea "Quedo con el en que le voy a girar 100 euros al mes. [PERSON_NAME]lo todo tras …" at bounding box center [783, 289] width 366 height 74
click at [804, 287] on textarea "Quedo con el en que le voy a girar 170 euros al mes. [PERSON_NAME]lo todo tras …" at bounding box center [783, 289] width 366 height 74
drag, startPoint x: 802, startPoint y: 285, endPoint x: 819, endPoint y: 258, distance: 31.9
click at [819, 258] on textarea "Quedo con el en que le voy a girar 170 euros al mes. [PERSON_NAME]lo todo tras …" at bounding box center [783, 289] width 366 height 74
click at [1413, 628] on div "Editar préstamo Concepto [PERSON_NAME] Tipo Concedidos Recibidos Contacto Busca…" at bounding box center [784, 386] width 1568 height 772
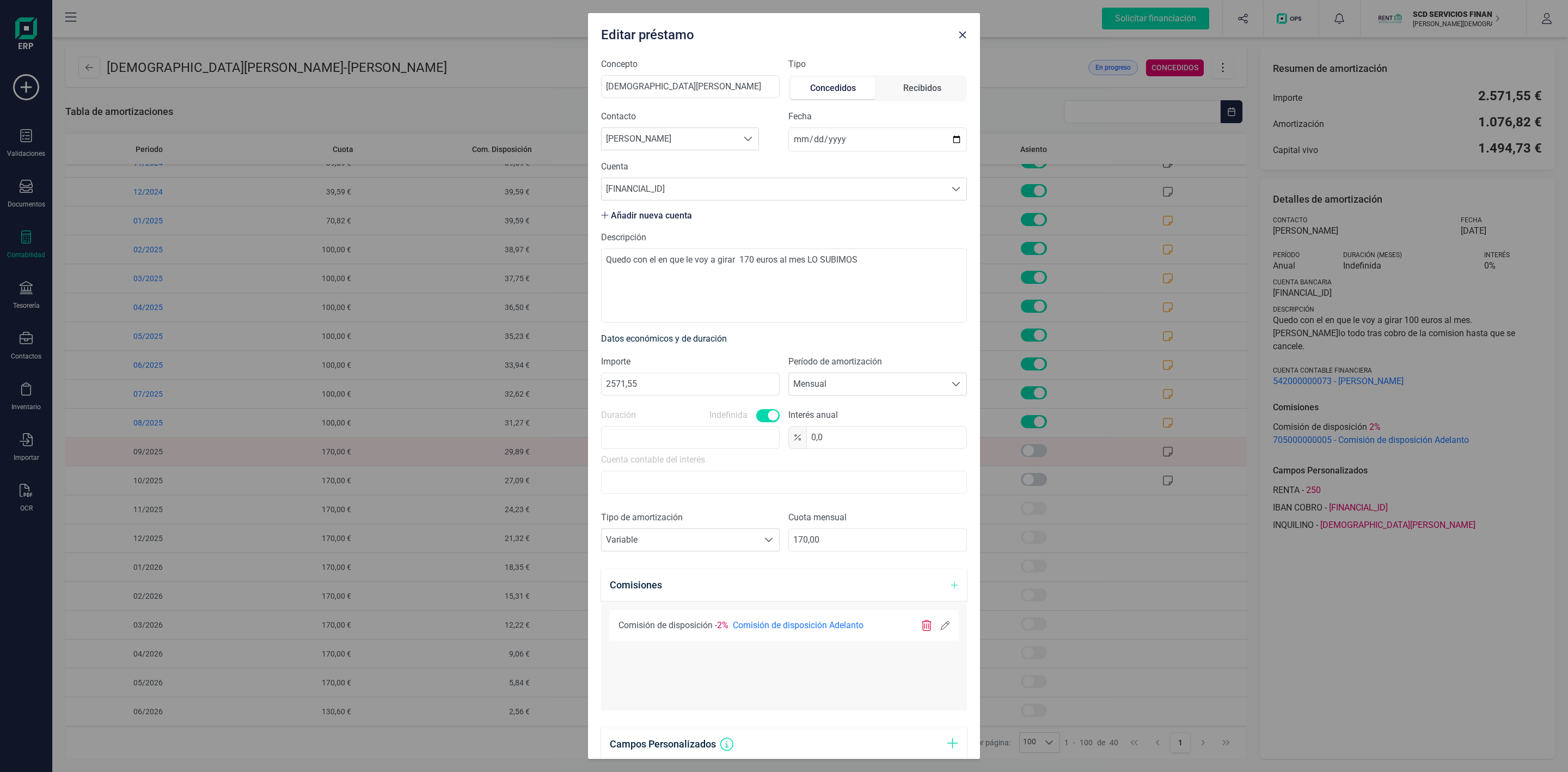
scroll to position [0, 0]
click at [895, 272] on textarea "Quedo con el en que le voy a girar 170 euros al mes LO SUBIMOS" at bounding box center [783, 289] width 366 height 74
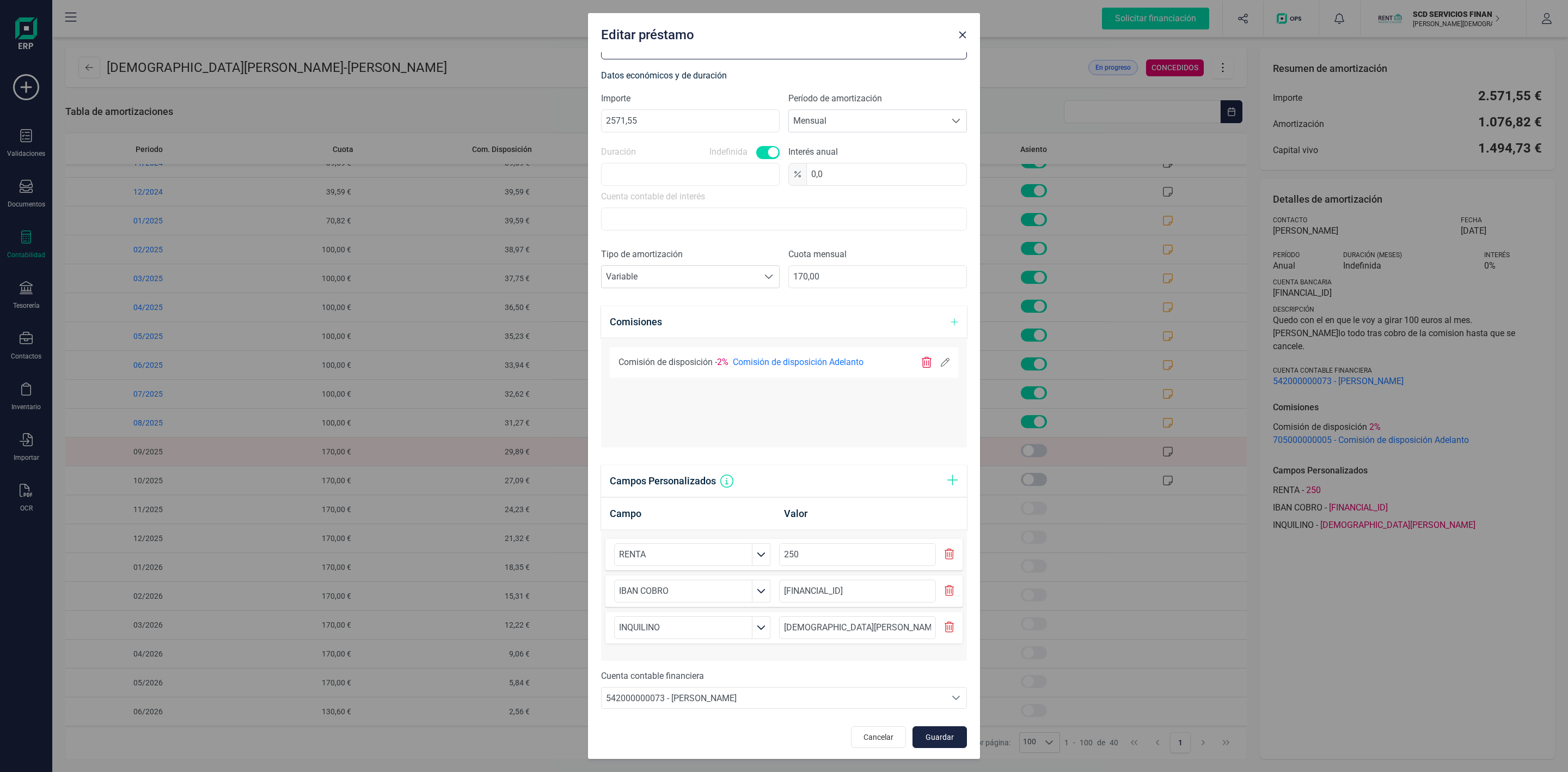
scroll to position [271, 0]
type textarea "Quedo con el en que le voy a girar 170 euros al mes LO SUBIMOS A 170 TRAS LA RE…"
click at [933, 738] on span "Guardar" at bounding box center [940, 734] width 30 height 11
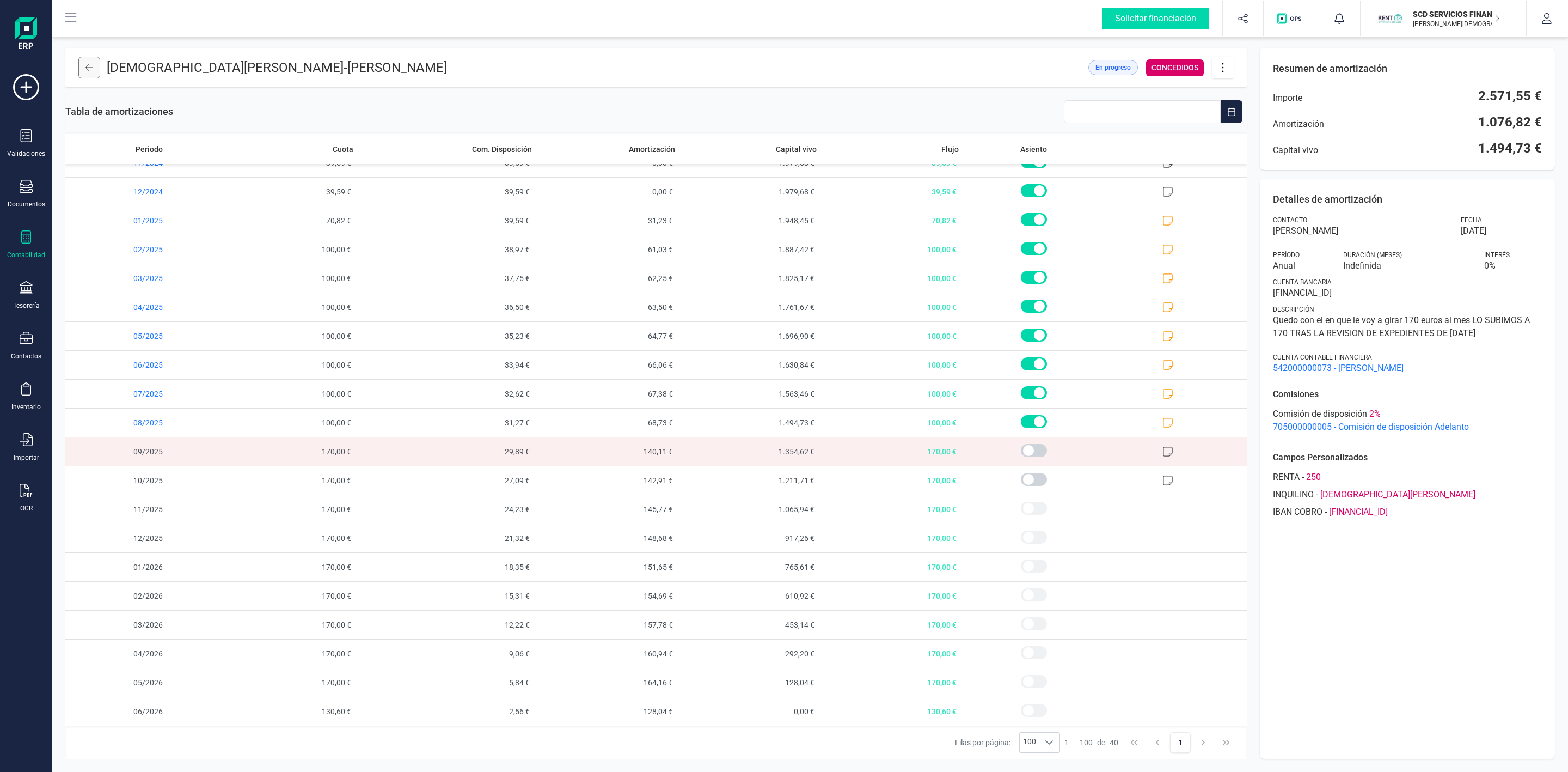
click at [87, 70] on icon at bounding box center [89, 68] width 7 height 9
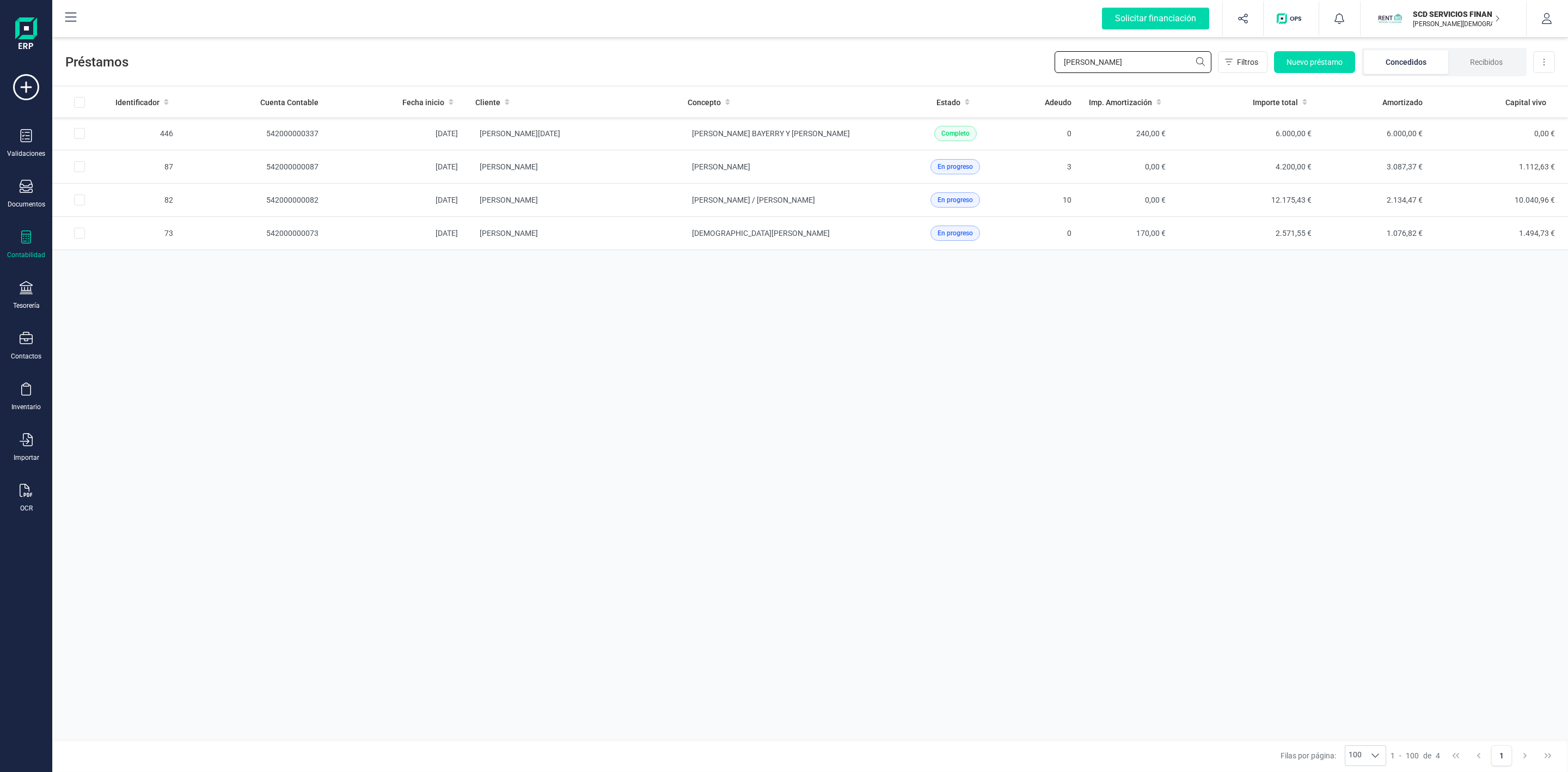
drag, startPoint x: 1154, startPoint y: 59, endPoint x: 952, endPoint y: 50, distance: 202.2
click at [966, 59] on div "Préstamos [PERSON_NAME] Nuevo préstamo Concedidos Recibidos Descargar Excel" at bounding box center [810, 59] width 1515 height 50
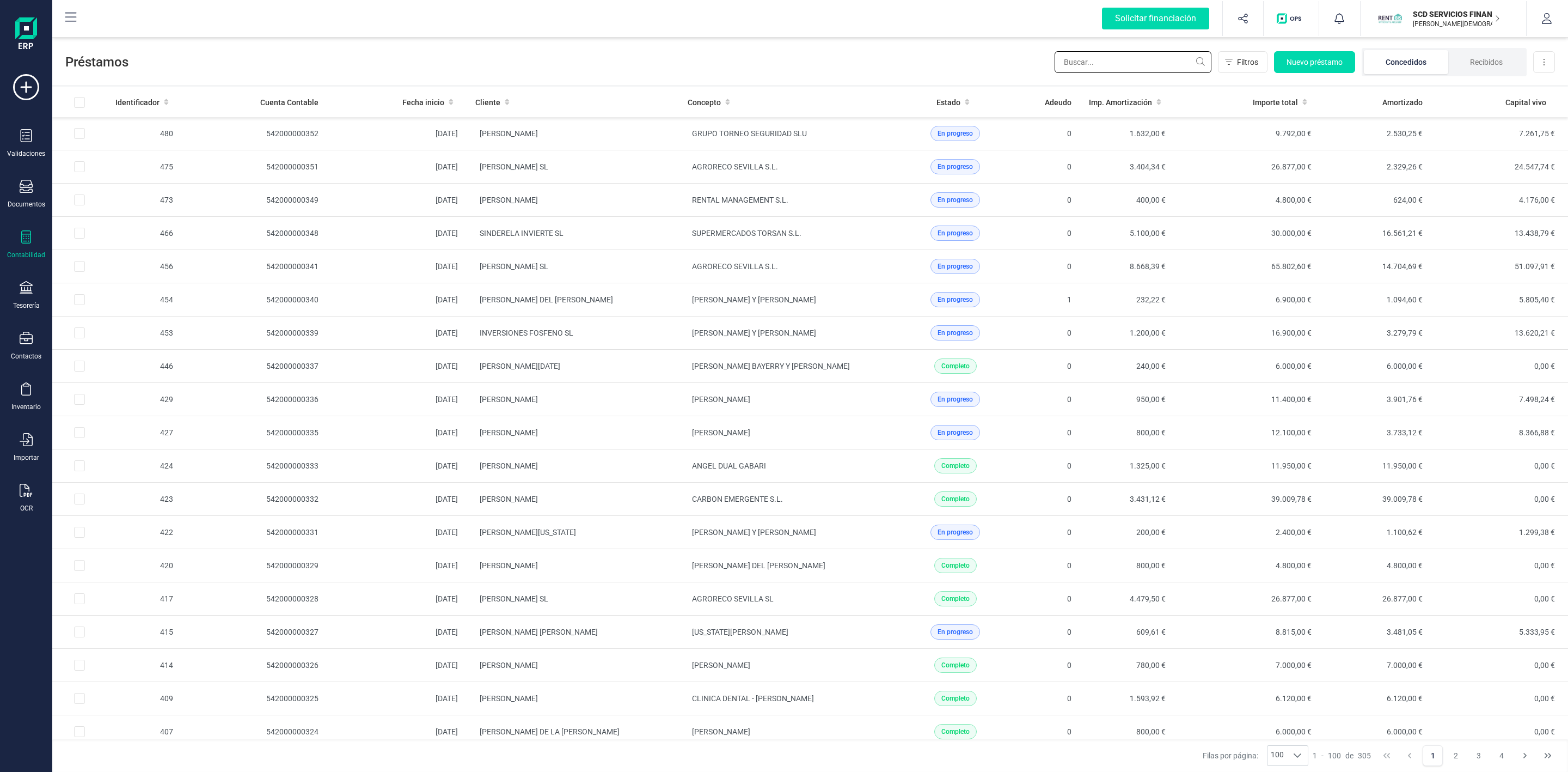
click at [1088, 54] on input "text" at bounding box center [1133, 62] width 157 height 21
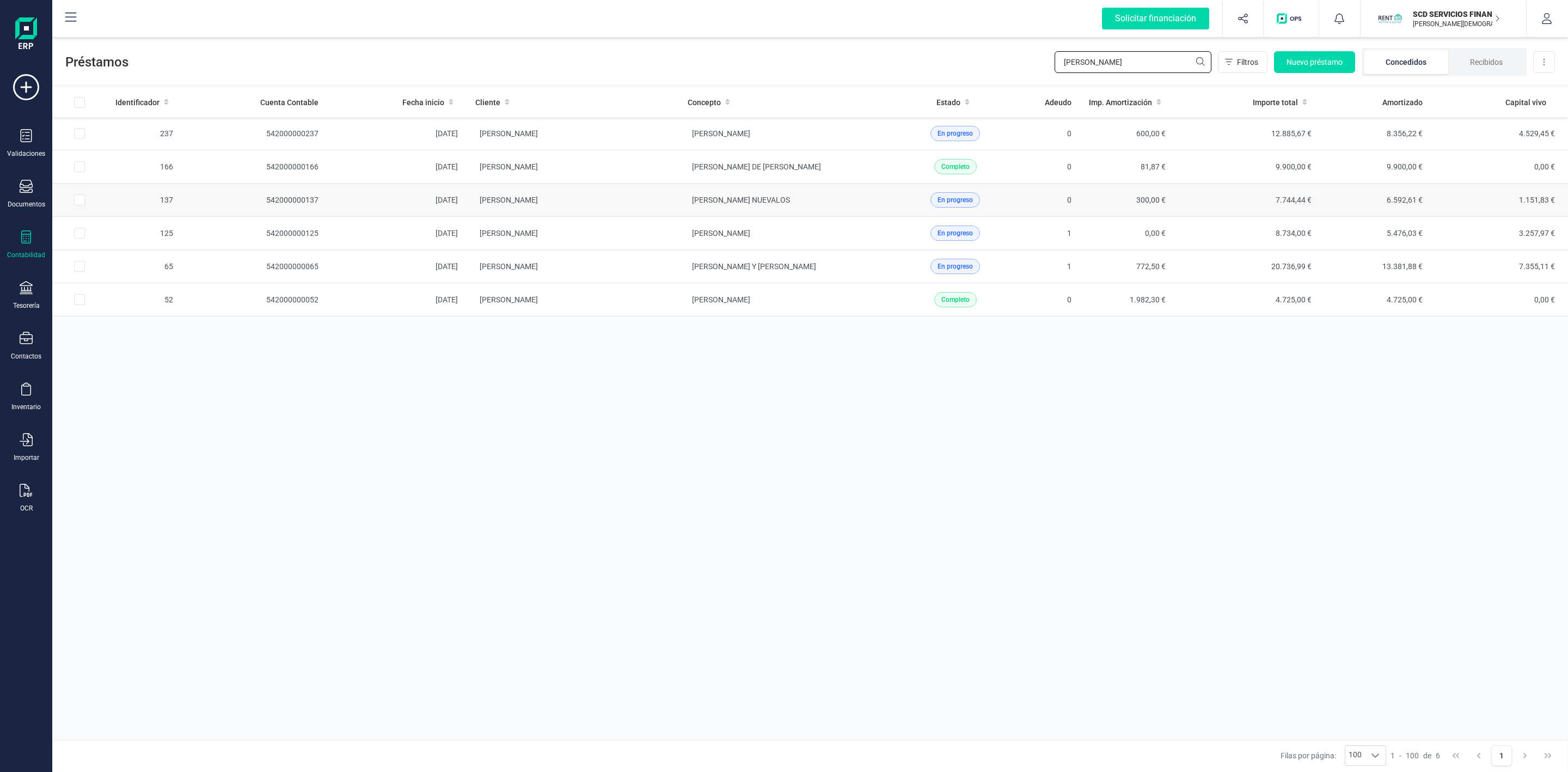
type input "[PERSON_NAME]"
click at [642, 207] on td "[PERSON_NAME]" at bounding box center [572, 200] width 212 height 33
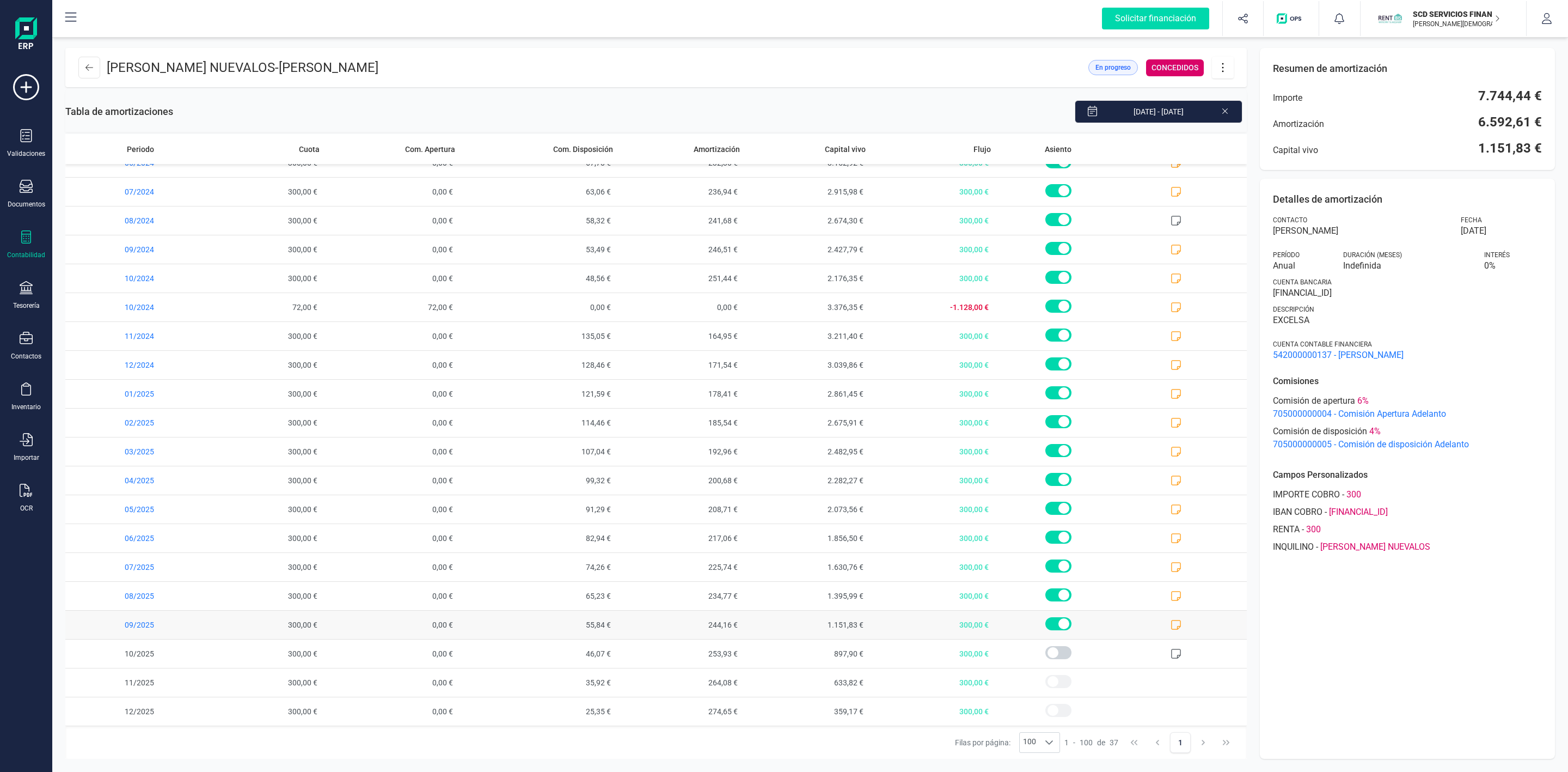
scroll to position [515, 0]
drag, startPoint x: 1471, startPoint y: 149, endPoint x: 1548, endPoint y: 155, distance: 77.2
click at [1548, 155] on div "Resumen de amortización Importe 7.744,44 € Amortización 6.592,61 € Capital vivo…" at bounding box center [1406, 109] width 295 height 122
drag, startPoint x: 281, startPoint y: 69, endPoint x: 490, endPoint y: 61, distance: 209.2
click at [490, 60] on header "[PERSON_NAME] NUEVALOS - [PERSON_NAME] En progreso CONCEDIDOS" at bounding box center [655, 67] width 1181 height 39
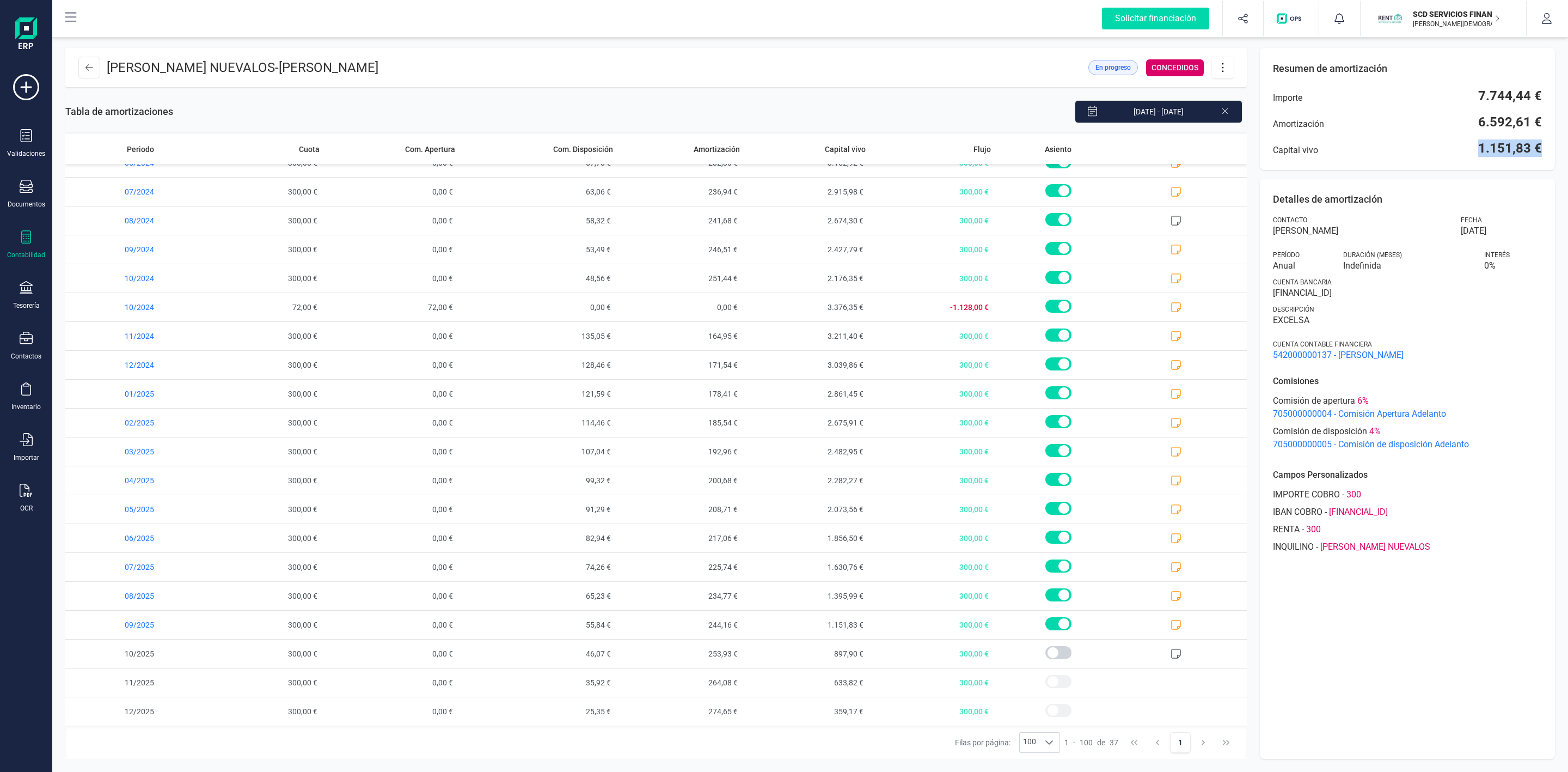
copy span "[PERSON_NAME]"
click at [90, 64] on icon at bounding box center [89, 68] width 7 height 9
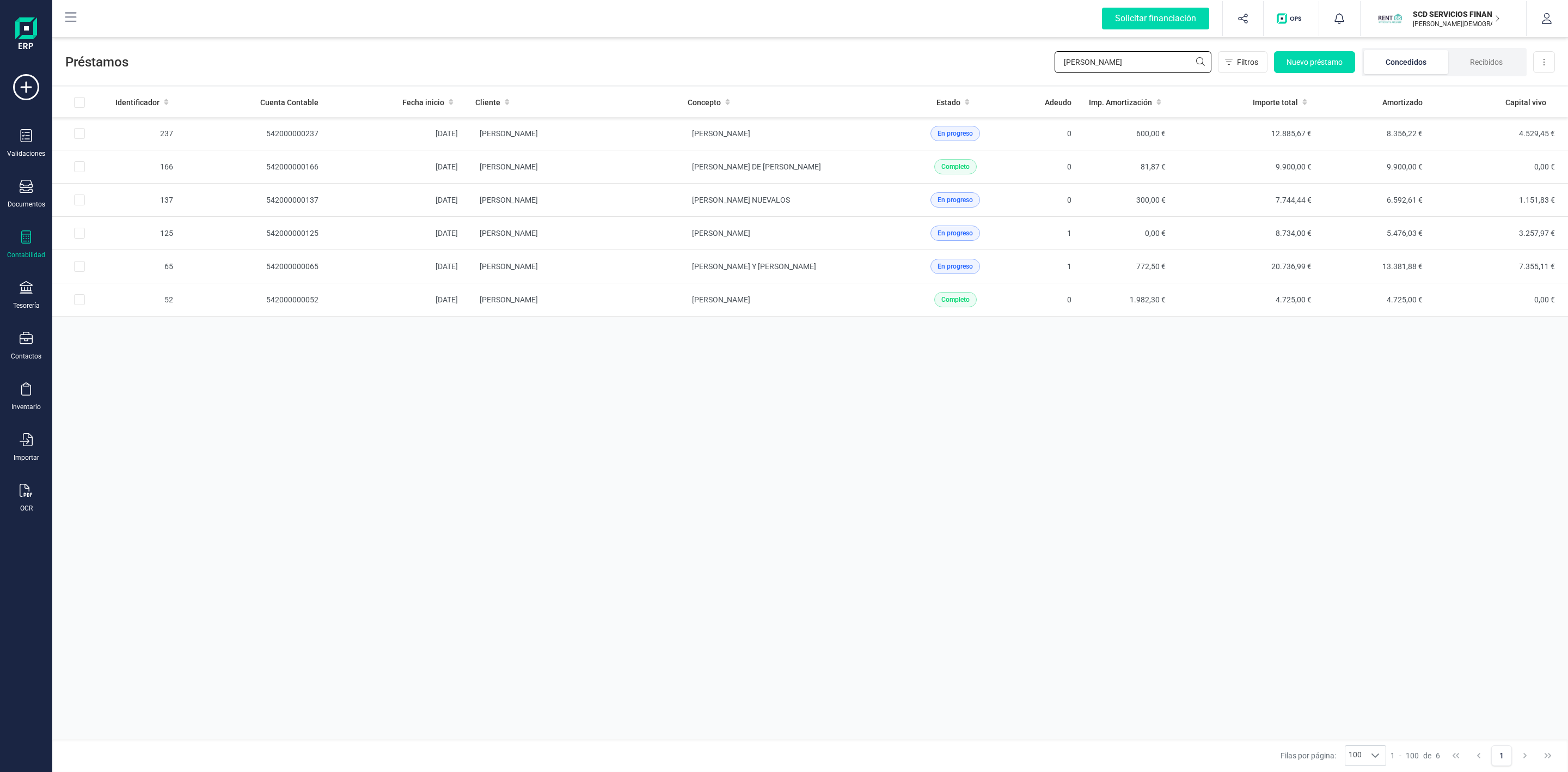
drag, startPoint x: 1125, startPoint y: 59, endPoint x: 1004, endPoint y: 64, distance: 121.1
click at [1008, 64] on div "Préstamos [PERSON_NAME] Nuevo préstamo Concedidos Recibidos Descargar Excel" at bounding box center [810, 59] width 1515 height 50
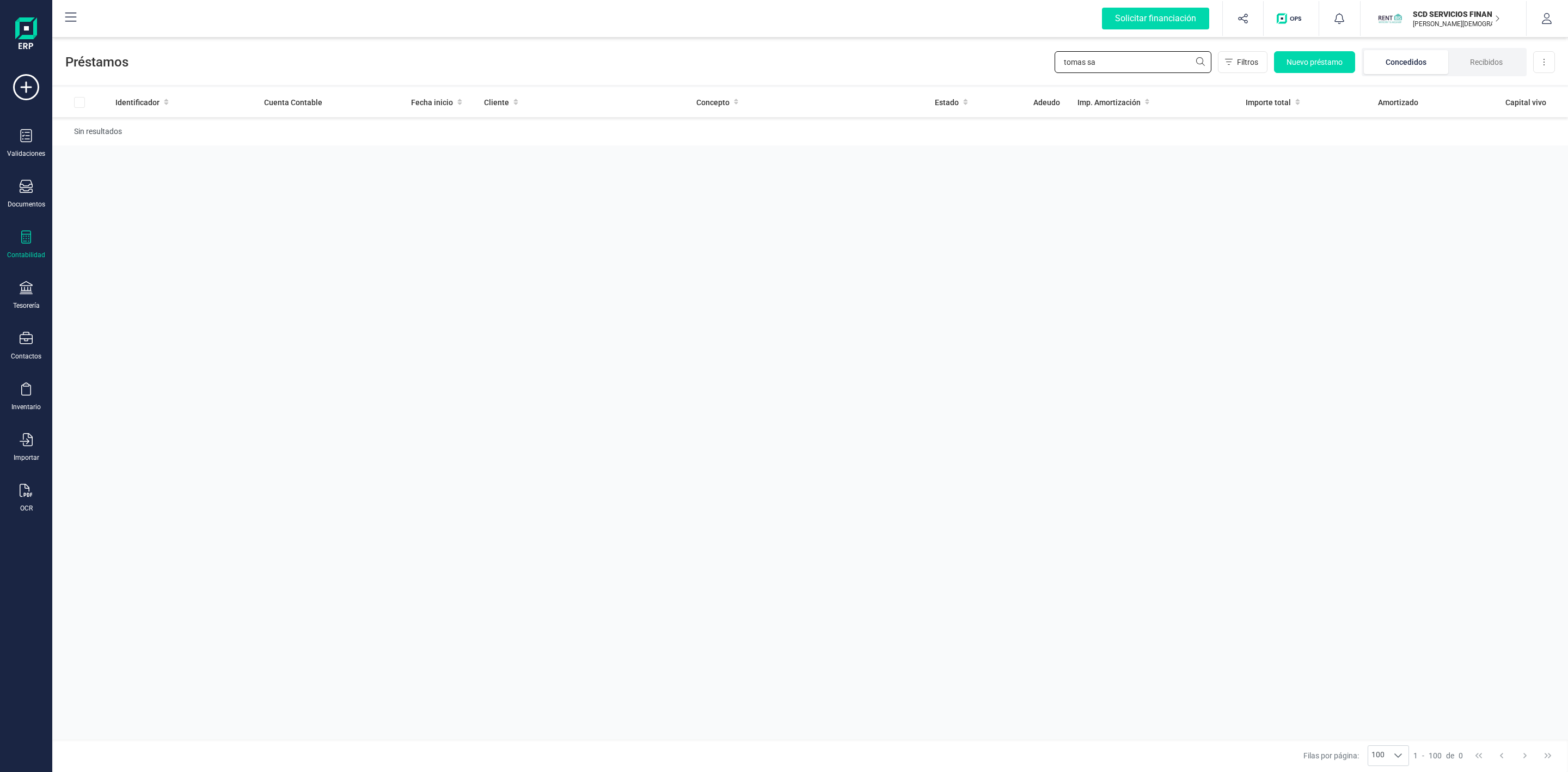
drag, startPoint x: 1079, startPoint y: 67, endPoint x: 1011, endPoint y: 71, distance: 68.1
click at [1016, 72] on div "Préstamos tomas sa Filtros Nuevo préstamo Concedidos Recibidos Descargar Excel" at bounding box center [810, 59] width 1515 height 50
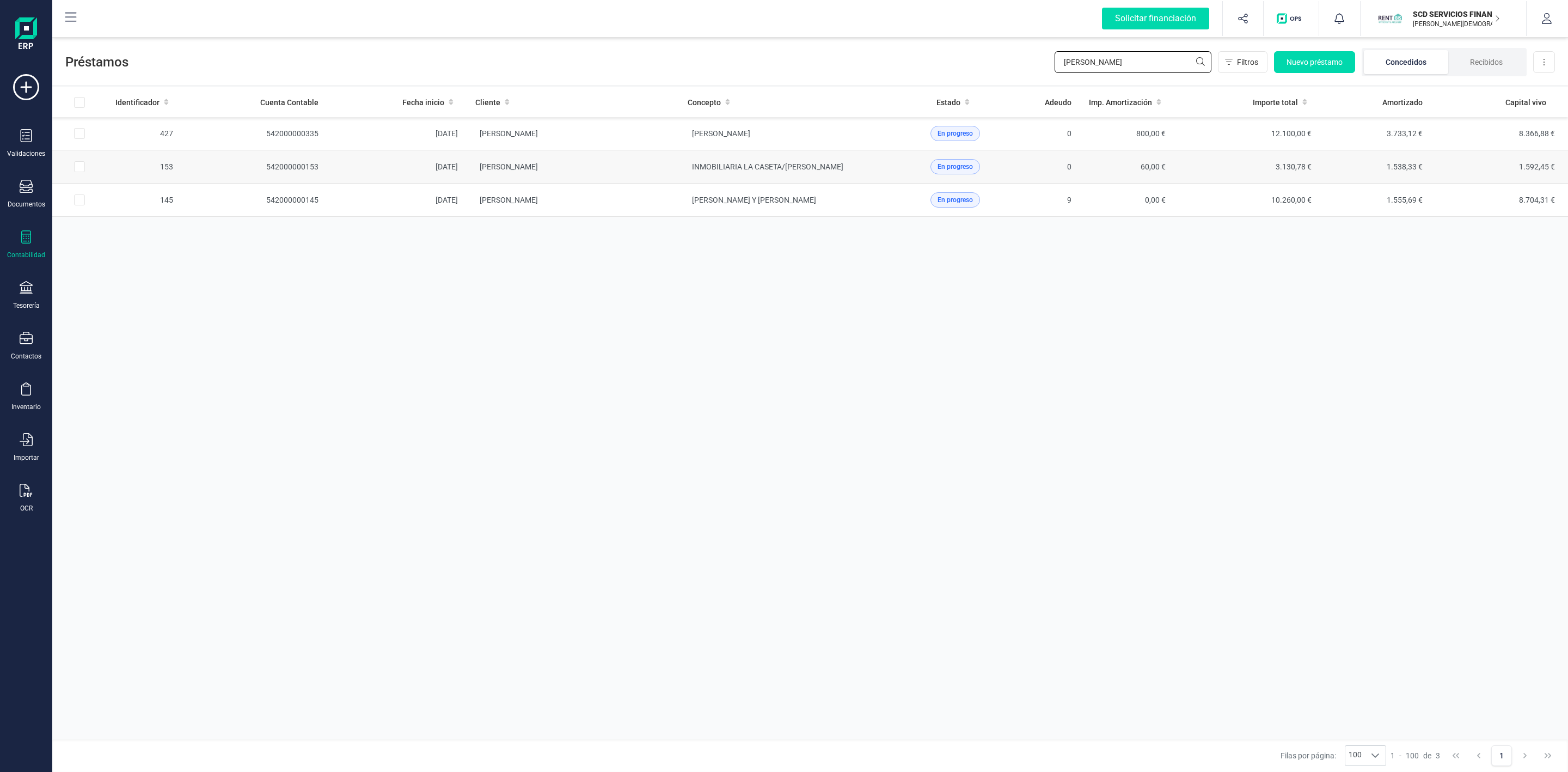
type input "[PERSON_NAME]"
click at [637, 168] on td "[PERSON_NAME]" at bounding box center [572, 167] width 212 height 33
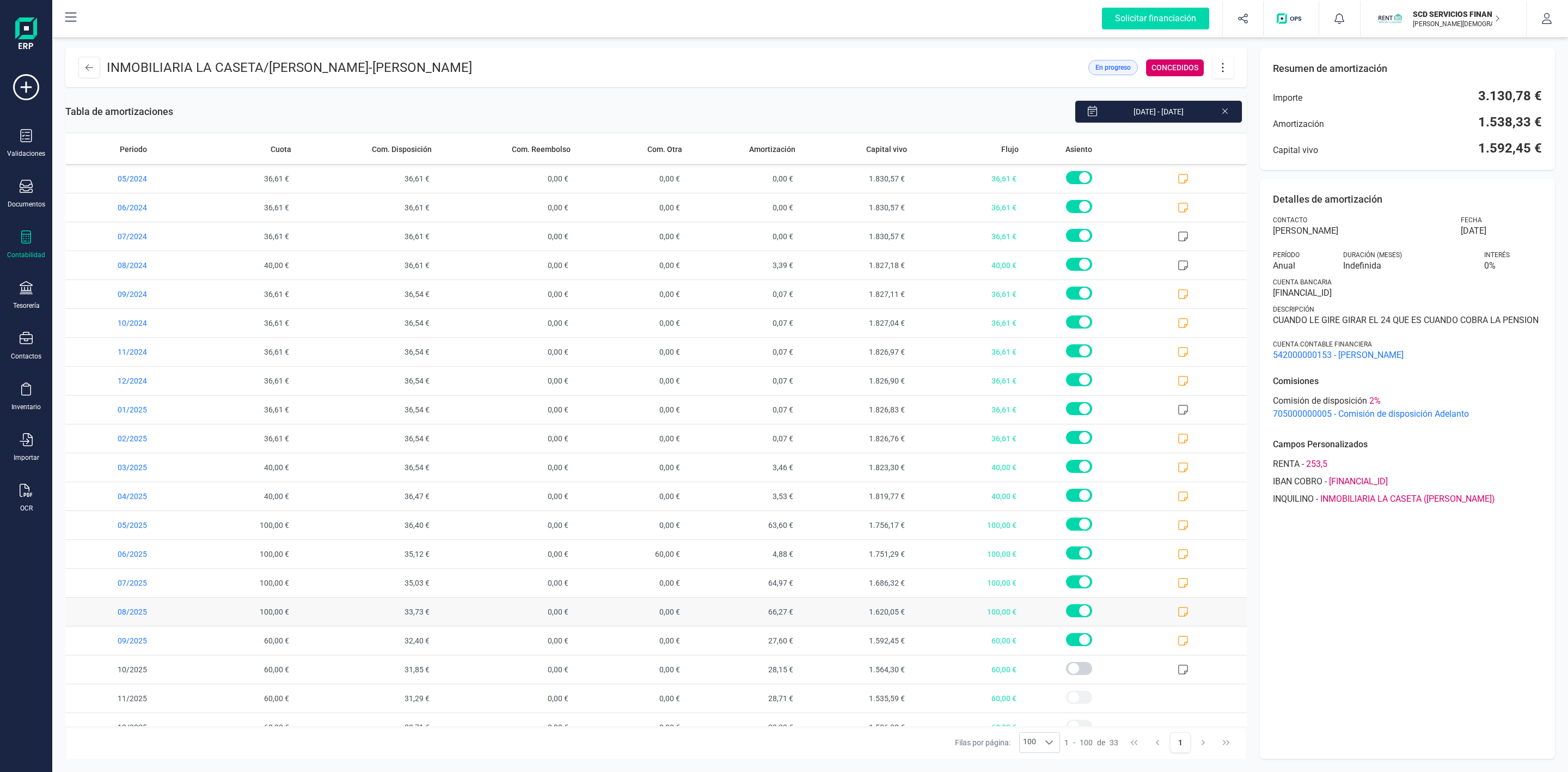
scroll to position [399, 0]
